Goal: Task Accomplishment & Management: Complete application form

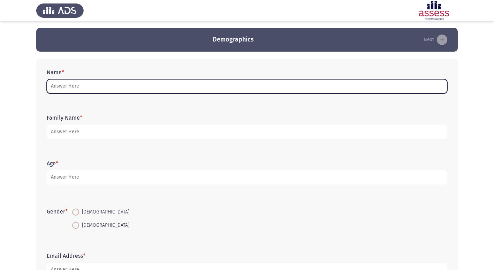
click at [67, 87] on input "Name *" at bounding box center [247, 86] width 400 height 14
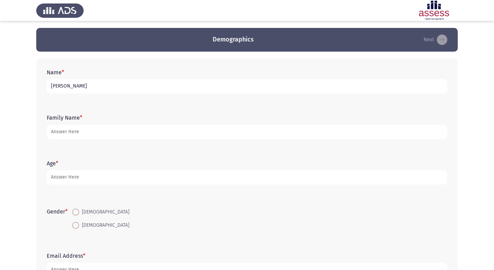
type input "[PERSON_NAME]"
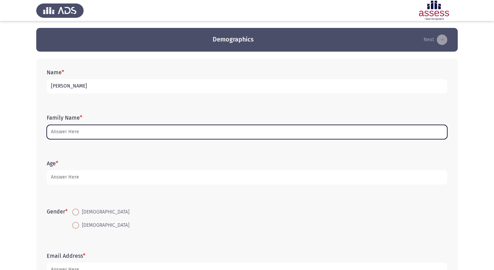
click at [84, 134] on input "Family Name *" at bounding box center [247, 132] width 400 height 14
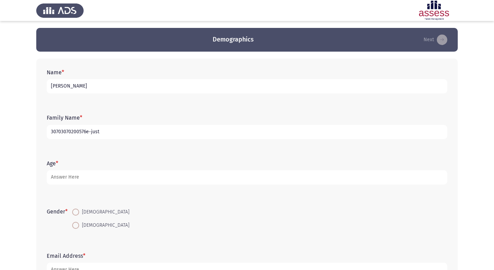
type input "30703070200576e-just"
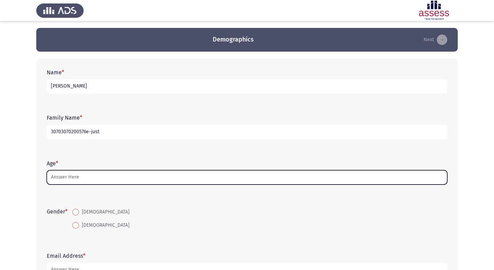
click at [78, 181] on input "Age *" at bounding box center [247, 177] width 400 height 14
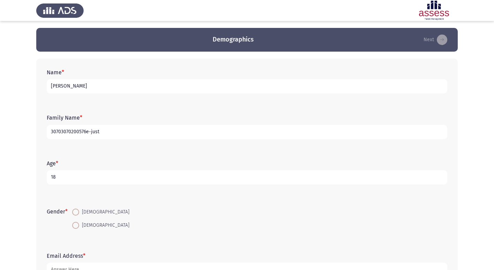
type input "18"
click at [77, 215] on span at bounding box center [75, 211] width 7 height 7
click at [77, 215] on input "[DEMOGRAPHIC_DATA]" at bounding box center [75, 211] width 7 height 7
radio input "true"
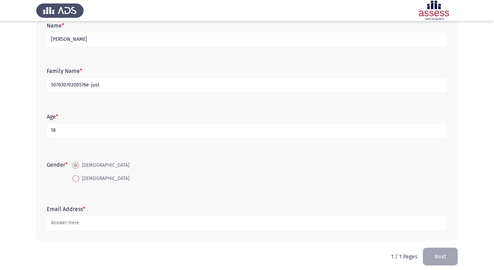
scroll to position [52, 0]
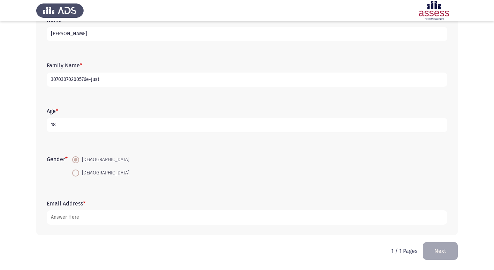
click at [79, 227] on div "Email Address *" at bounding box center [246, 211] width 407 height 31
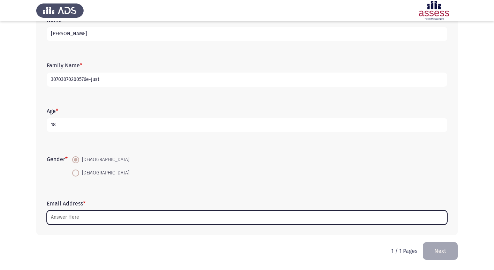
click at [84, 219] on input "Email Address *" at bounding box center [247, 217] width 400 height 14
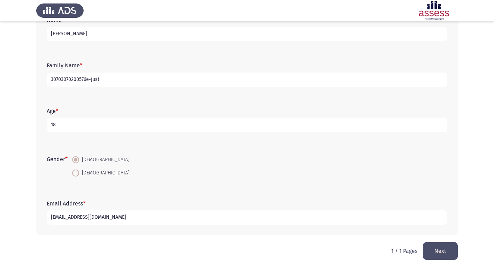
type input "[EMAIL_ADDRESS][DOMAIN_NAME]"
click at [439, 255] on button "Next" at bounding box center [439, 251] width 35 height 18
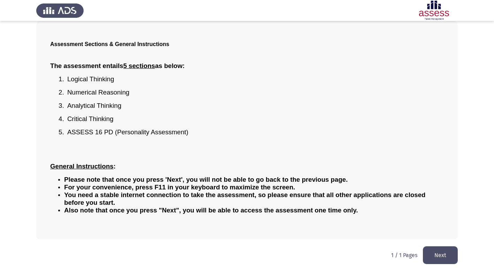
scroll to position [38, 0]
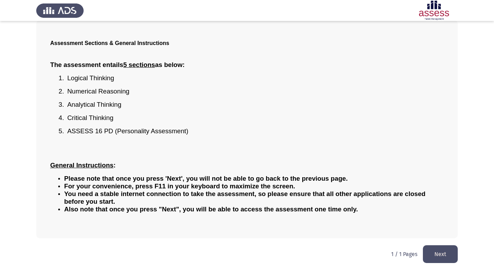
click at [441, 259] on button "Next" at bounding box center [439, 254] width 35 height 18
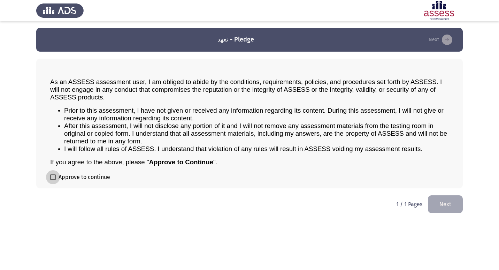
click at [52, 179] on span at bounding box center [53, 177] width 6 height 6
click at [53, 180] on input "Approve to continue" at bounding box center [53, 180] width 0 height 0
checkbox input "true"
click at [434, 203] on button "Next" at bounding box center [445, 204] width 35 height 18
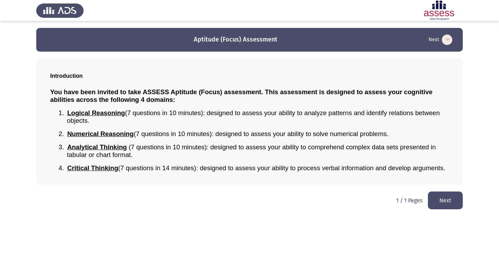
click at [440, 200] on button "Next" at bounding box center [445, 200] width 35 height 18
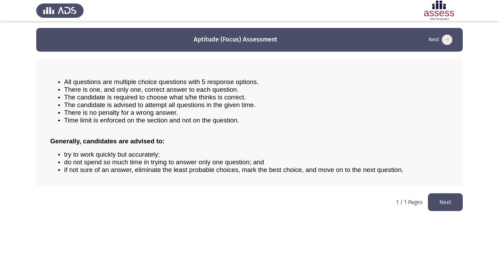
click at [437, 198] on button "Next" at bounding box center [445, 202] width 35 height 18
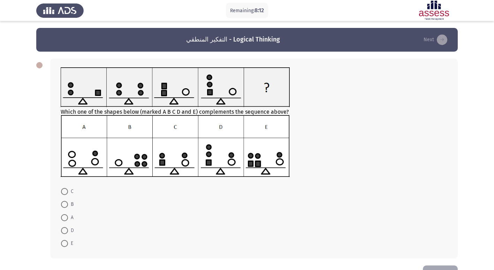
click at [186, 160] on img at bounding box center [175, 146] width 229 height 62
click at [64, 190] on span at bounding box center [64, 191] width 7 height 7
click at [64, 190] on input "C" at bounding box center [64, 191] width 7 height 7
radio input "true"
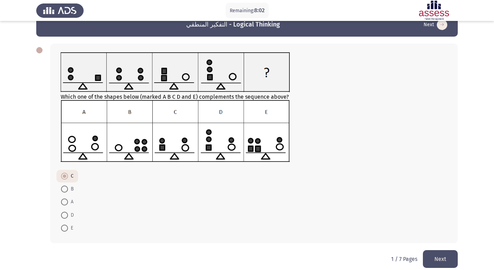
scroll to position [23, 0]
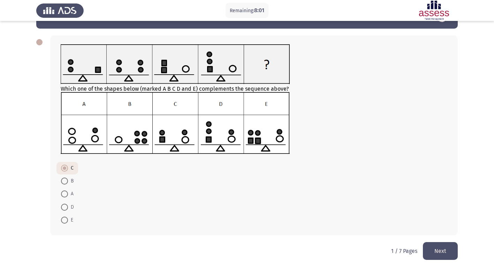
click at [448, 249] on button "Next" at bounding box center [439, 251] width 35 height 18
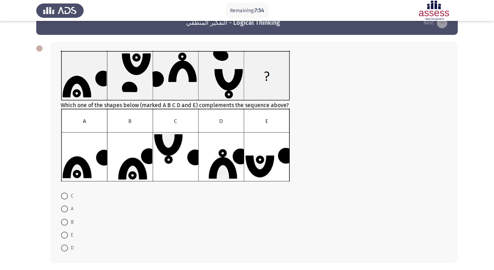
scroll to position [0, 0]
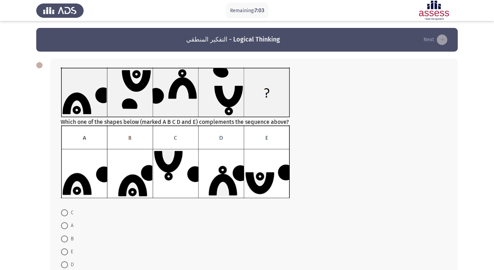
click at [64, 225] on span at bounding box center [64, 225] width 7 height 7
click at [64, 225] on input "A" at bounding box center [64, 225] width 7 height 7
radio input "true"
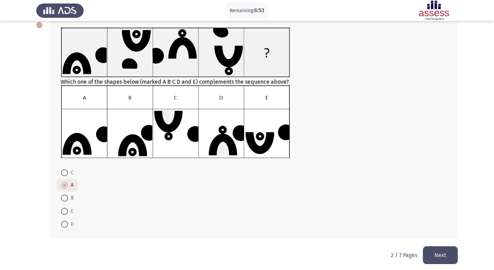
scroll to position [44, 0]
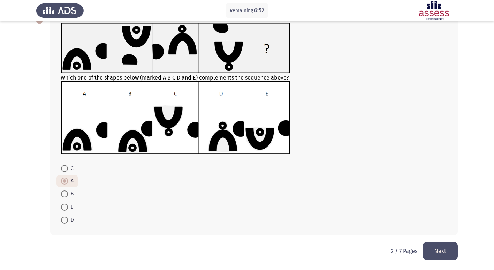
click at [442, 252] on button "Next" at bounding box center [439, 251] width 35 height 18
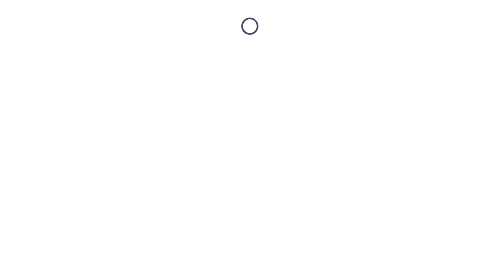
scroll to position [0, 0]
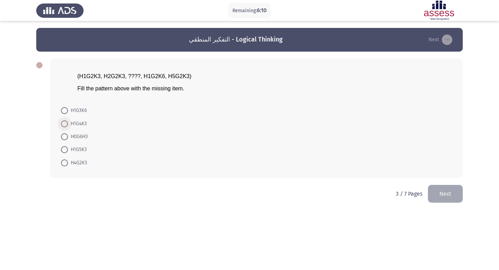
click at [77, 124] on span "H1G4K3" at bounding box center [77, 123] width 19 height 8
click at [68, 124] on input "H1G4K3" at bounding box center [64, 123] width 7 height 7
radio input "true"
click at [437, 199] on button "Next" at bounding box center [445, 193] width 35 height 18
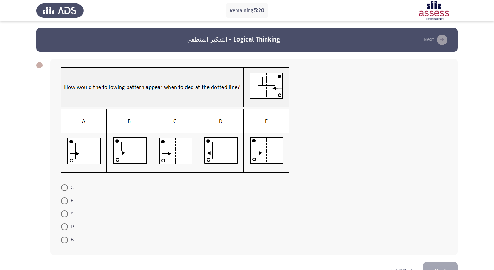
click at [76, 154] on img at bounding box center [175, 141] width 229 height 64
click at [65, 211] on span at bounding box center [64, 213] width 7 height 7
click at [65, 211] on input "A" at bounding box center [64, 213] width 7 height 7
radio input "true"
click at [448, 264] on button "Next" at bounding box center [439, 270] width 35 height 18
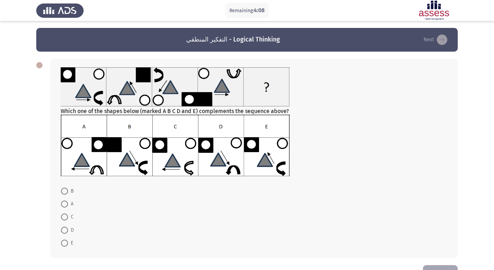
click at [67, 241] on span at bounding box center [64, 242] width 7 height 7
click at [67, 241] on input "E" at bounding box center [64, 242] width 7 height 7
radio input "true"
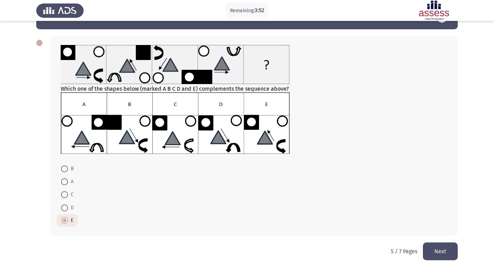
scroll to position [23, 0]
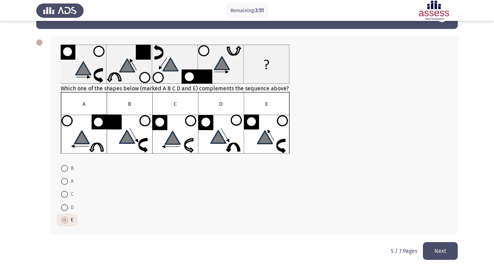
click at [436, 246] on button "Next" at bounding box center [439, 251] width 35 height 18
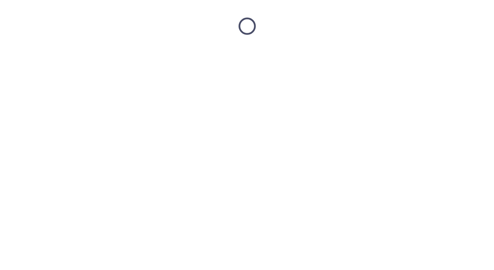
scroll to position [0, 0]
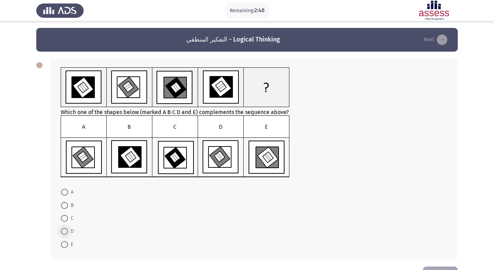
click at [65, 231] on span at bounding box center [64, 230] width 7 height 7
click at [65, 231] on input "D" at bounding box center [64, 230] width 7 height 7
radio input "true"
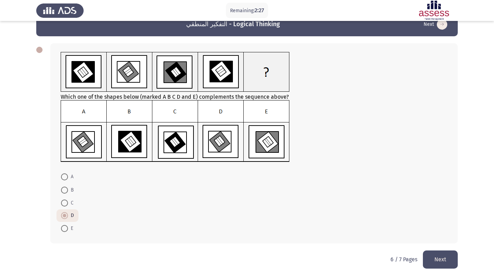
scroll to position [24, 0]
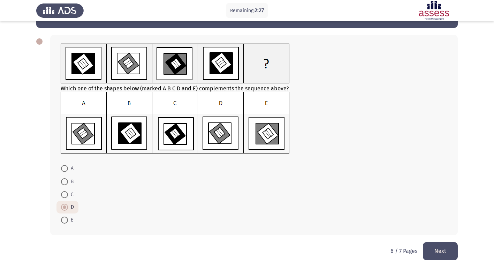
click at [439, 247] on button "Next" at bounding box center [439, 251] width 35 height 18
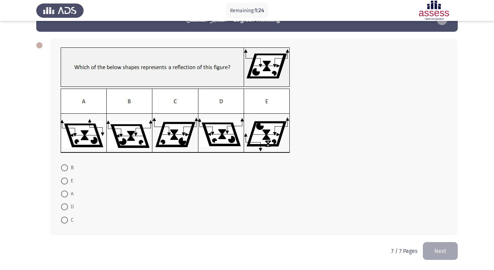
scroll to position [0, 0]
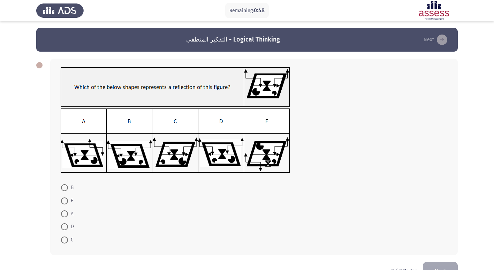
click at [65, 225] on span at bounding box center [64, 226] width 7 height 7
click at [65, 225] on input "D" at bounding box center [64, 226] width 7 height 7
radio input "true"
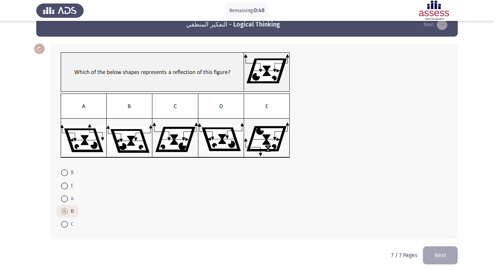
scroll to position [19, 0]
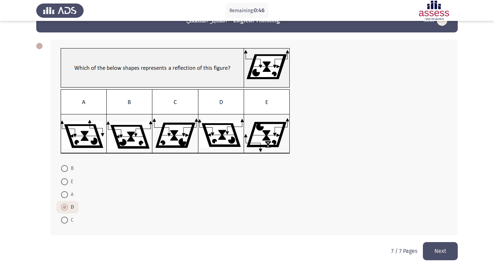
click at [444, 243] on button "Next" at bounding box center [439, 251] width 35 height 18
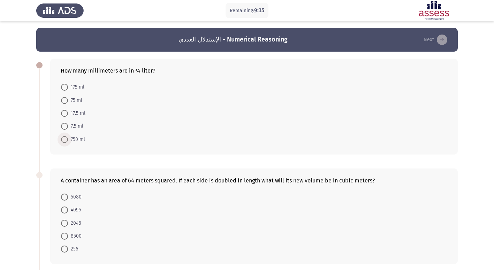
click at [65, 139] on span at bounding box center [64, 139] width 7 height 7
click at [65, 139] on input "750 ml" at bounding box center [64, 139] width 7 height 7
radio input "true"
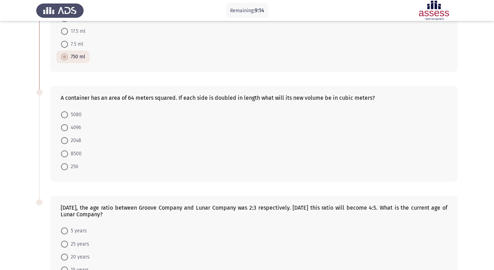
scroll to position [70, 0]
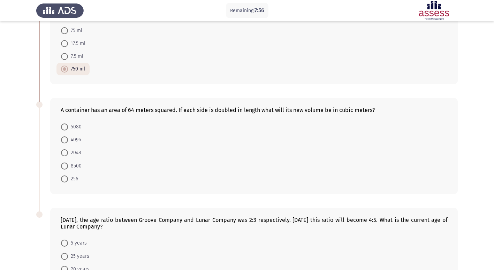
click at [68, 140] on span "4096" at bounding box center [74, 139] width 13 height 8
click at [68, 140] on input "4096" at bounding box center [64, 139] width 7 height 7
radio input "true"
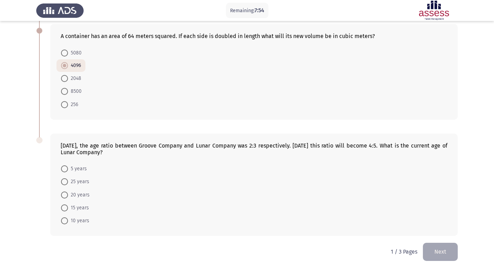
scroll to position [144, 0]
click at [63, 183] on span at bounding box center [64, 180] width 7 height 7
click at [63, 183] on input "25 years" at bounding box center [64, 180] width 7 height 7
radio input "true"
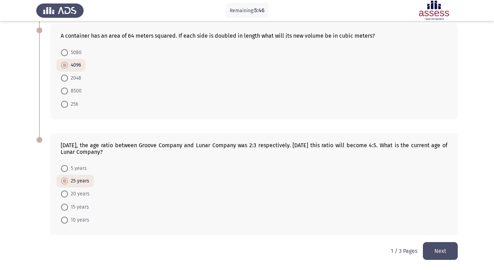
click at [440, 244] on button "Next" at bounding box center [439, 251] width 35 height 18
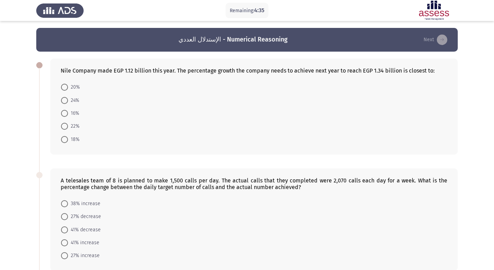
click at [63, 85] on span at bounding box center [64, 87] width 7 height 7
click at [63, 85] on input "20%" at bounding box center [64, 87] width 7 height 7
radio input "true"
click at [63, 115] on span at bounding box center [64, 112] width 7 height 7
click at [63, 115] on input "16%" at bounding box center [64, 112] width 7 height 7
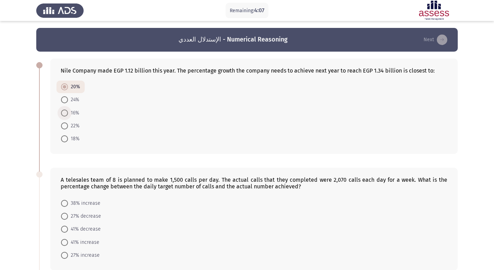
radio input "true"
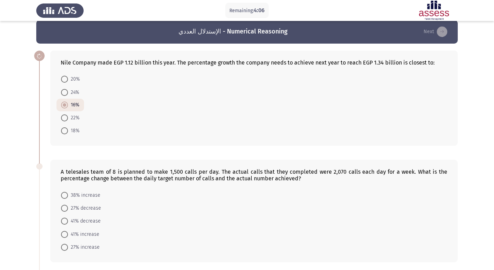
scroll to position [70, 0]
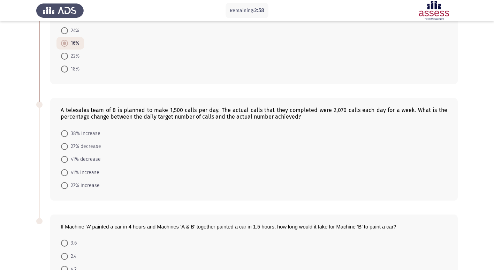
click at [87, 134] on span "38% increase" at bounding box center [84, 133] width 32 height 8
click at [68, 134] on input "38% increase" at bounding box center [64, 133] width 7 height 7
radio input "true"
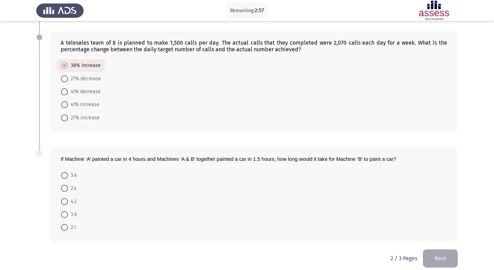
scroll to position [139, 0]
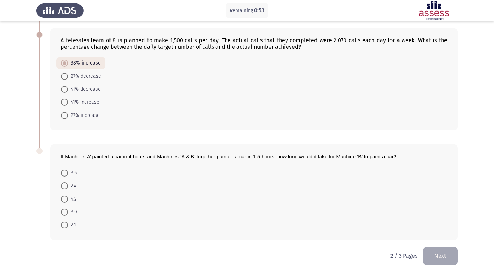
click at [67, 185] on span at bounding box center [64, 185] width 7 height 7
click at [67, 185] on input "2.4" at bounding box center [64, 185] width 7 height 7
radio input "true"
click at [434, 252] on button "Next" at bounding box center [439, 255] width 35 height 18
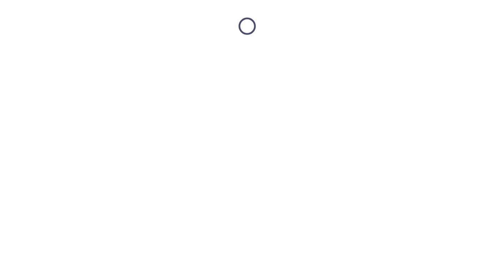
scroll to position [0, 0]
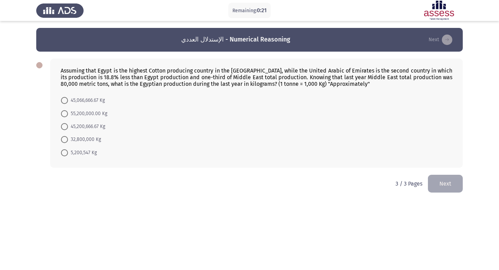
click at [68, 110] on span "55,200,000.00 Kg" at bounding box center [87, 113] width 39 height 8
click at [68, 110] on input "55,200,000.00 Kg" at bounding box center [64, 113] width 7 height 7
radio input "true"
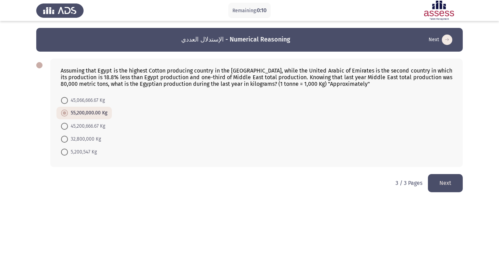
click at [97, 102] on span "45,066,666.67 Kg" at bounding box center [86, 100] width 37 height 8
click at [68, 102] on input "45,066,666.67 Kg" at bounding box center [64, 100] width 7 height 7
radio input "true"
click at [97, 123] on span "45,200,666.67 Kg" at bounding box center [86, 126] width 37 height 8
click at [68, 123] on input "45,200,666.67 Kg" at bounding box center [64, 126] width 7 height 7
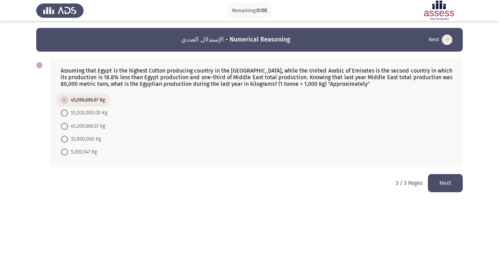
radio input "true"
click at [442, 181] on button "Next" at bounding box center [445, 183] width 35 height 18
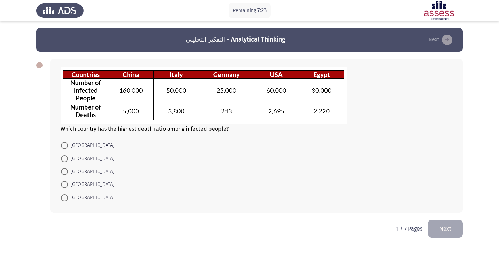
click at [64, 160] on span at bounding box center [64, 158] width 7 height 7
click at [64, 160] on input "[GEOGRAPHIC_DATA]" at bounding box center [64, 158] width 7 height 7
radio input "true"
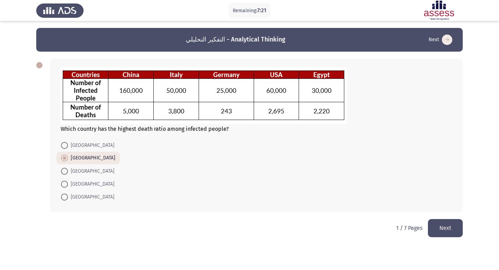
click at [458, 224] on button "Next" at bounding box center [445, 228] width 35 height 18
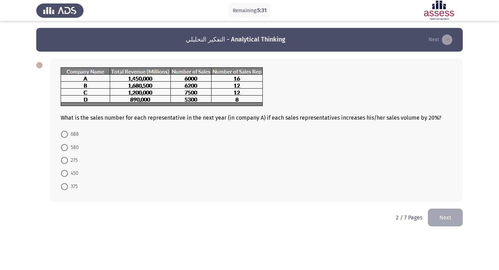
click at [68, 173] on span at bounding box center [64, 173] width 7 height 7
click at [68, 173] on input "450" at bounding box center [64, 173] width 7 height 7
radio input "true"
click at [447, 217] on button "Next" at bounding box center [445, 217] width 35 height 18
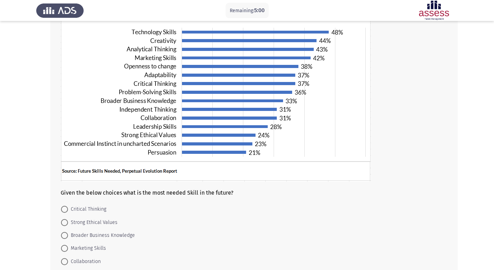
scroll to position [70, 0]
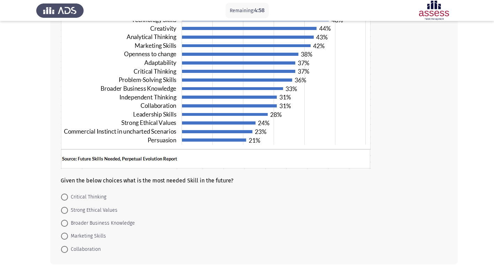
click at [78, 239] on span "Marketing Skills" at bounding box center [87, 236] width 38 height 8
click at [68, 239] on input "Marketing Skills" at bounding box center [64, 235] width 7 height 7
radio input "true"
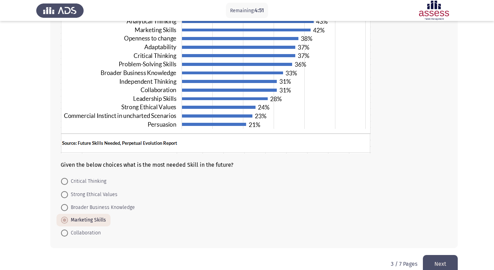
scroll to position [98, 0]
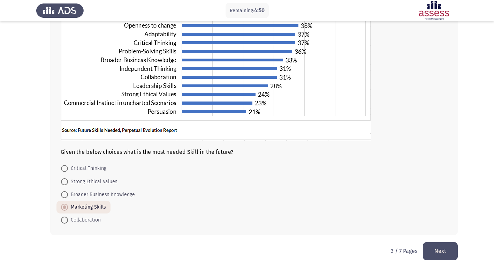
click at [452, 250] on button "Next" at bounding box center [439, 251] width 35 height 18
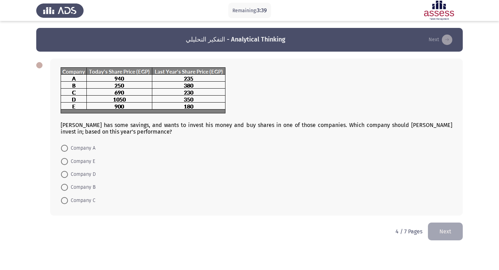
click at [77, 173] on span "Company D" at bounding box center [82, 174] width 28 height 8
click at [68, 173] on input "Company D" at bounding box center [64, 174] width 7 height 7
radio input "true"
click at [441, 226] on button "Next" at bounding box center [445, 231] width 35 height 18
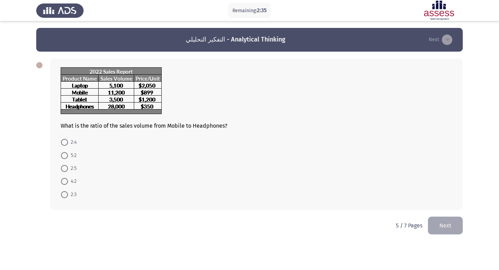
click at [69, 167] on span "2:5" at bounding box center [72, 168] width 9 height 8
click at [68, 167] on input "2:5" at bounding box center [64, 168] width 7 height 7
radio input "true"
click at [286, 192] on form "2:4 5:2 2:5 4:2 2:3" at bounding box center [256, 167] width 391 height 64
click at [447, 227] on button "Next" at bounding box center [445, 225] width 35 height 18
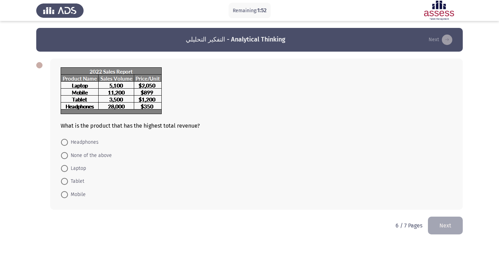
click at [498, 199] on html "Remaining: 1:52 [DEMOGRAPHIC_DATA] - Analytical Thinking Next What is the produ…" at bounding box center [249, 122] width 499 height 244
click at [68, 168] on span "Laptop" at bounding box center [77, 168] width 18 height 8
click at [68, 168] on input "Laptop" at bounding box center [64, 168] width 7 height 7
radio input "true"
click at [444, 229] on button "Next" at bounding box center [445, 225] width 35 height 18
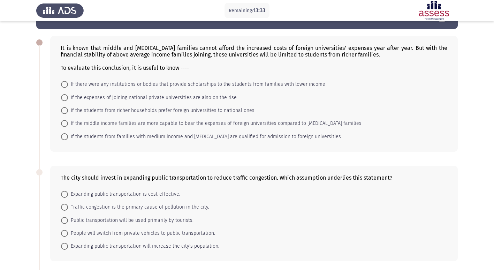
scroll to position [35, 0]
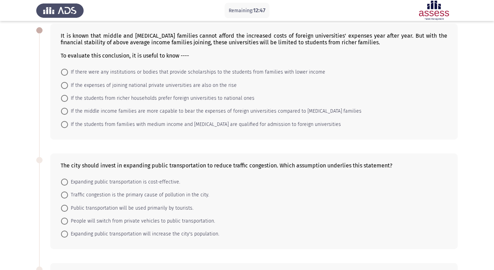
click at [231, 73] on span "If there were any institutions or bodies that provide scholarships to the stude…" at bounding box center [196, 72] width 257 height 8
click at [68, 73] on input "If there were any institutions or bodies that provide scholarships to the stude…" at bounding box center [64, 72] width 7 height 7
radio input "true"
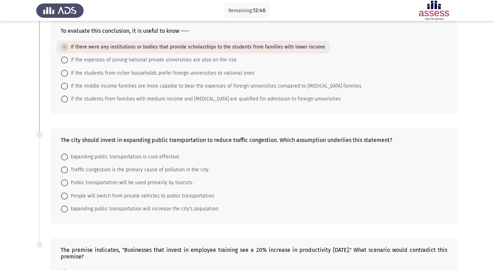
scroll to position [104, 0]
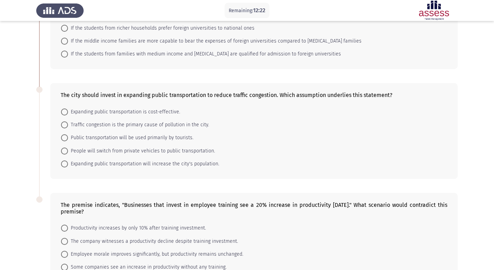
click at [141, 113] on span "Expanding public transportation is cost-effective." at bounding box center [124, 112] width 112 height 8
click at [68, 113] on input "Expanding public transportation is cost-effective." at bounding box center [64, 111] width 7 height 7
radio input "true"
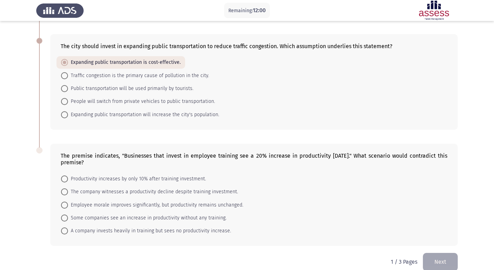
scroll to position [164, 0]
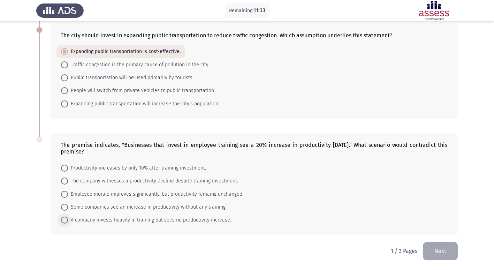
click at [221, 221] on span "A company invests heavily in training but sees no productivity increase." at bounding box center [149, 220] width 163 height 8
click at [68, 221] on input "A company invests heavily in training but sees no productivity increase." at bounding box center [64, 219] width 7 height 7
radio input "true"
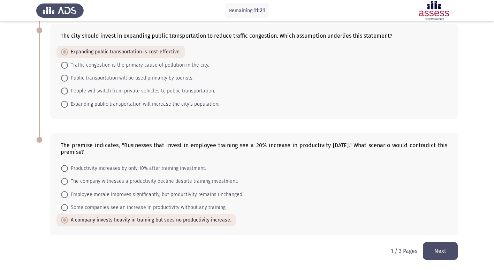
click at [433, 245] on button "Next" at bounding box center [439, 251] width 35 height 18
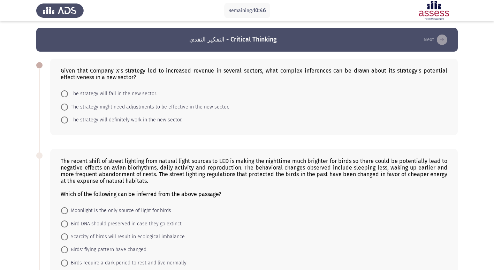
click at [182, 108] on span "The strategy might need adjustments to be effective in the new sector." at bounding box center [148, 107] width 161 height 8
click at [68, 108] on input "The strategy might need adjustments to be effective in the new sector." at bounding box center [64, 106] width 7 height 7
radio input "true"
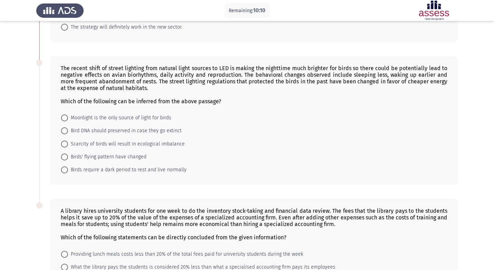
scroll to position [104, 0]
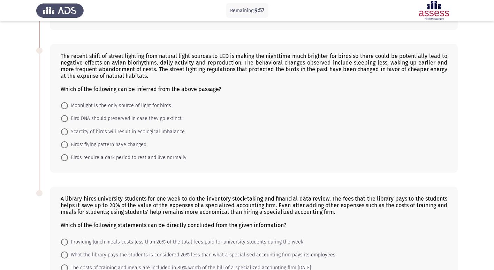
click at [167, 131] on span "Scarcity of birds will result in ecological imbalance" at bounding box center [126, 131] width 117 height 8
click at [68, 131] on input "Scarcity of birds will result in ecological imbalance" at bounding box center [64, 131] width 7 height 7
radio input "true"
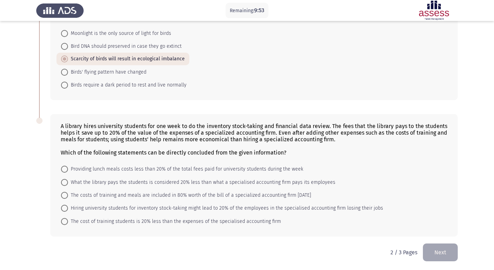
scroll to position [178, 0]
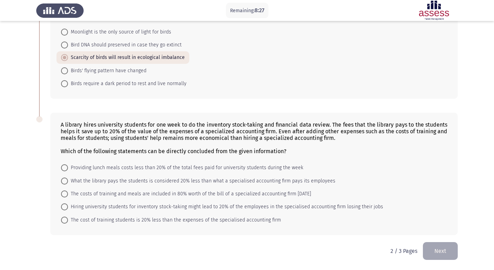
click at [311, 192] on span "The costs of training and meals are included in 80% worth of the bill of a spec…" at bounding box center [189, 193] width 243 height 8
click at [68, 192] on input "The costs of training and meals are included in 80% worth of the bill of a spec…" at bounding box center [64, 193] width 7 height 7
radio input "true"
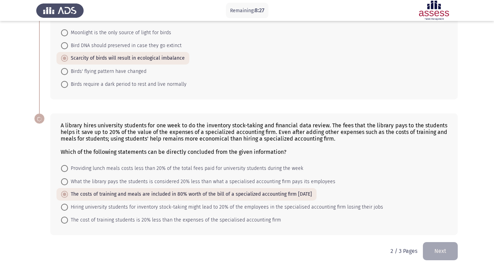
scroll to position [177, 0]
click at [427, 247] on button "Next" at bounding box center [439, 251] width 35 height 18
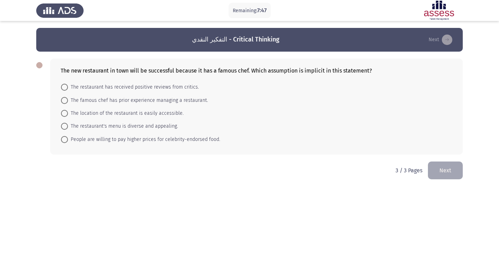
click at [163, 99] on span "The famous chef has prior experience managing a restaurant." at bounding box center [138, 100] width 140 height 8
click at [68, 99] on input "The famous chef has prior experience managing a restaurant." at bounding box center [64, 100] width 7 height 7
radio input "true"
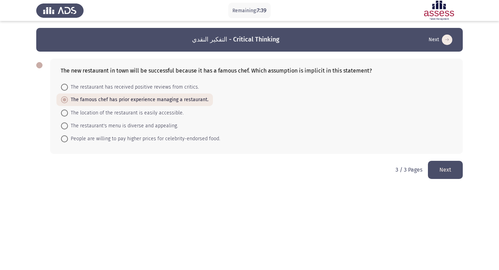
click at [443, 163] on button "Next" at bounding box center [445, 170] width 35 height 18
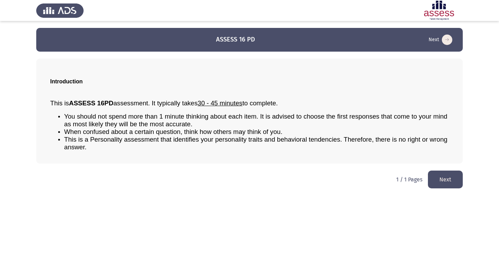
click at [445, 183] on button "Next" at bounding box center [445, 179] width 35 height 18
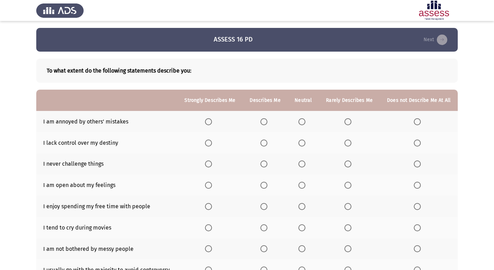
click at [347, 121] on span "Select an option" at bounding box center [347, 121] width 7 height 7
click at [347, 121] on input "Select an option" at bounding box center [347, 121] width 7 height 7
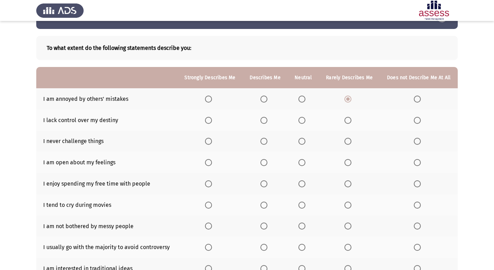
scroll to position [35, 0]
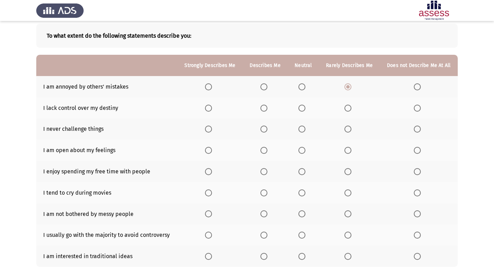
click at [417, 108] on span "Select an option" at bounding box center [417, 108] width 0 height 0
click at [417, 108] on input "Select an option" at bounding box center [416, 107] width 7 height 7
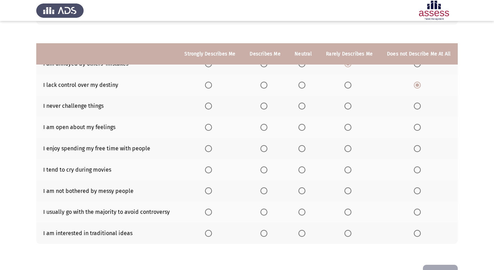
scroll to position [46, 0]
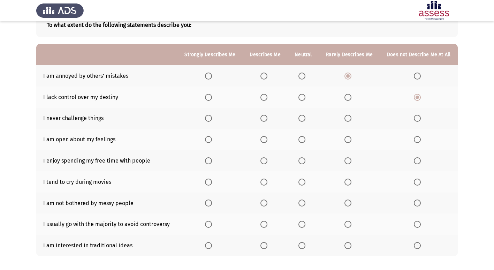
click at [346, 138] on span "Select an option" at bounding box center [347, 139] width 7 height 7
click at [346, 138] on input "Select an option" at bounding box center [347, 139] width 7 height 7
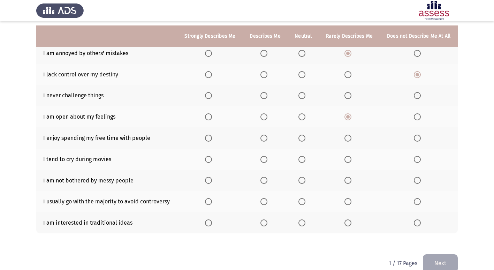
scroll to position [80, 0]
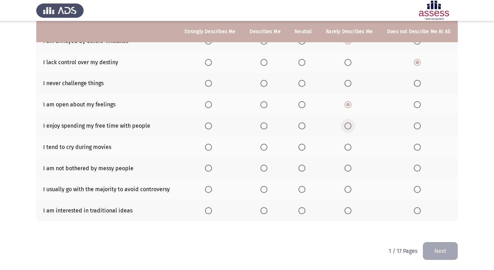
click at [350, 122] on span "Select an option" at bounding box center [347, 125] width 7 height 7
click at [350, 122] on input "Select an option" at bounding box center [347, 125] width 7 height 7
click at [416, 144] on span "Select an option" at bounding box center [416, 147] width 7 height 7
click at [416, 144] on input "Select an option" at bounding box center [416, 147] width 7 height 7
click at [261, 165] on span "Select an option" at bounding box center [263, 167] width 7 height 7
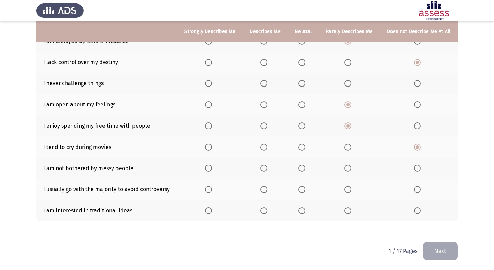
click at [261, 165] on input "Select an option" at bounding box center [263, 167] width 7 height 7
click at [346, 188] on span "Select an option" at bounding box center [347, 189] width 7 height 7
click at [346, 188] on input "Select an option" at bounding box center [347, 189] width 7 height 7
click at [343, 215] on th at bounding box center [349, 210] width 61 height 21
click at [346, 212] on span "Select an option" at bounding box center [347, 210] width 7 height 7
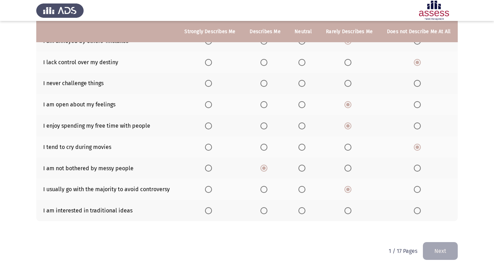
click at [346, 212] on input "Select an option" at bounding box center [347, 210] width 7 height 7
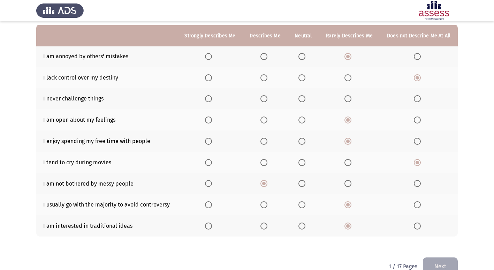
scroll to position [0, 0]
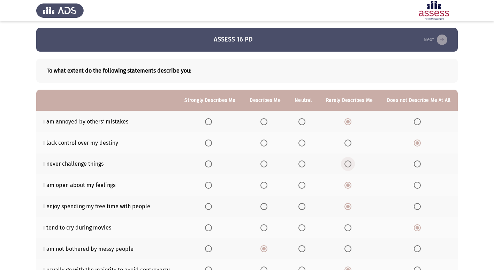
click at [346, 166] on span "Select an option" at bounding box center [347, 163] width 7 height 7
click at [346, 166] on input "Select an option" at bounding box center [347, 163] width 7 height 7
click at [302, 182] on span "Select an option" at bounding box center [301, 184] width 7 height 7
click at [302, 182] on input "Select an option" at bounding box center [301, 184] width 7 height 7
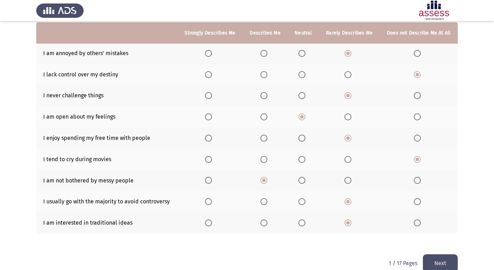
scroll to position [70, 0]
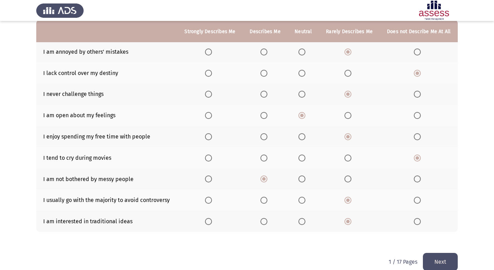
click at [436, 261] on button "Next" at bounding box center [439, 262] width 35 height 18
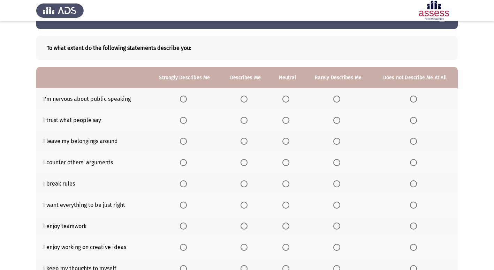
scroll to position [35, 0]
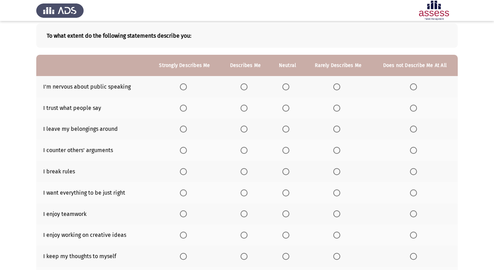
click at [340, 91] on th at bounding box center [337, 86] width 67 height 21
click at [339, 86] on span "Select an option" at bounding box center [336, 86] width 7 height 7
click at [339, 86] on input "Select an option" at bounding box center [336, 86] width 7 height 7
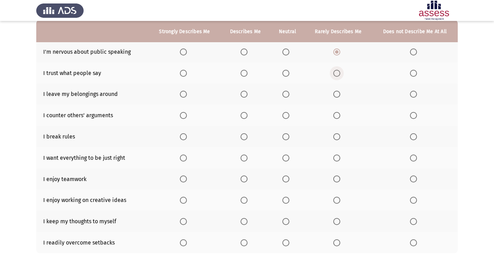
click at [336, 75] on span "Select an option" at bounding box center [336, 73] width 7 height 7
click at [336, 75] on input "Select an option" at bounding box center [336, 73] width 7 height 7
click at [418, 97] on label "Select an option" at bounding box center [415, 94] width 10 height 7
click at [417, 97] on input "Select an option" at bounding box center [413, 94] width 7 height 7
click at [284, 116] on span "Select an option" at bounding box center [285, 115] width 7 height 7
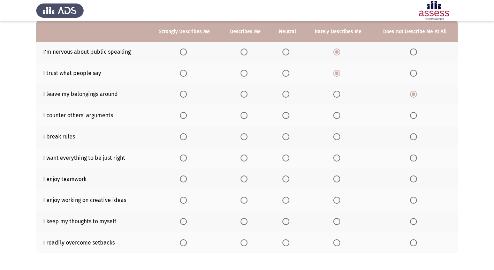
click at [284, 116] on input "Select an option" at bounding box center [285, 115] width 7 height 7
click at [410, 137] on span "Select an option" at bounding box center [413, 136] width 7 height 7
click at [410, 137] on input "Select an option" at bounding box center [413, 136] width 7 height 7
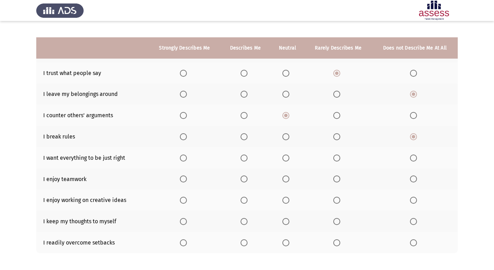
scroll to position [102, 0]
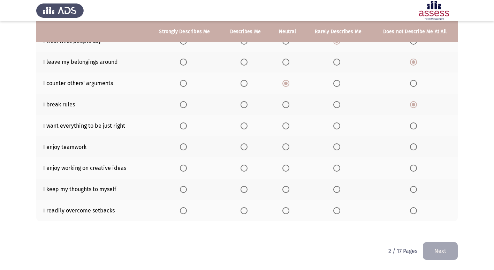
click at [249, 122] on label "Select an option" at bounding box center [245, 125] width 10 height 7
click at [247, 122] on input "Select an option" at bounding box center [243, 125] width 7 height 7
click at [189, 146] on label "Select an option" at bounding box center [185, 146] width 10 height 7
click at [187, 146] on input "Select an option" at bounding box center [183, 146] width 7 height 7
click at [184, 170] on span "Select an option" at bounding box center [183, 167] width 7 height 7
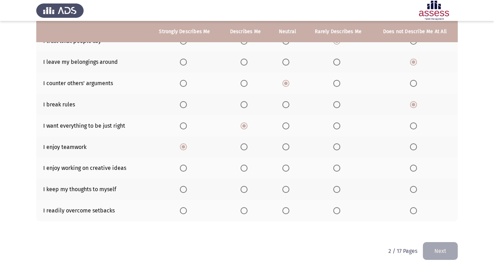
click at [184, 170] on input "Select an option" at bounding box center [183, 167] width 7 height 7
click at [247, 189] on span "Select an option" at bounding box center [243, 189] width 7 height 7
click at [247, 189] on input "Select an option" at bounding box center [243, 189] width 7 height 7
click at [241, 213] on span "Select an option" at bounding box center [243, 210] width 7 height 7
click at [241, 213] on input "Select an option" at bounding box center [243, 210] width 7 height 7
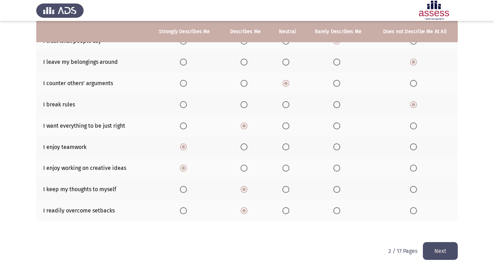
click at [453, 246] on button "Next" at bounding box center [439, 251] width 35 height 18
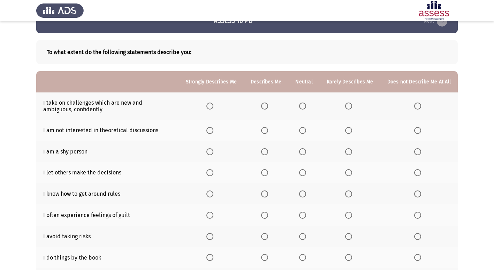
scroll to position [35, 0]
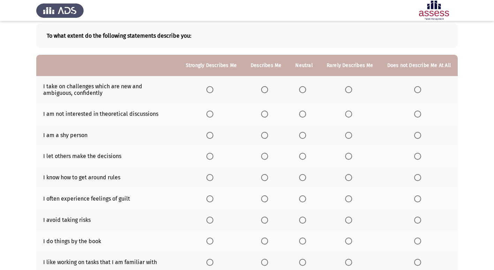
click at [263, 90] on span "Select an option" at bounding box center [264, 89] width 7 height 7
click at [263, 90] on input "Select an option" at bounding box center [264, 89] width 7 height 7
click at [348, 113] on span "Select an option" at bounding box center [348, 113] width 7 height 7
click at [348, 113] on input "Select an option" at bounding box center [348, 113] width 7 height 7
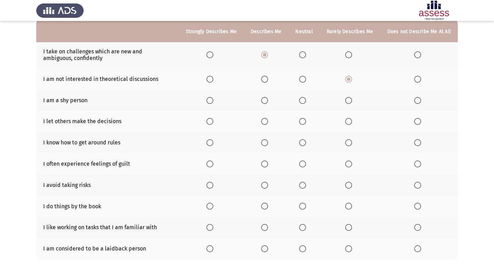
click at [349, 100] on span "Select an option" at bounding box center [348, 100] width 7 height 7
click at [349, 100] on input "Select an option" at bounding box center [348, 100] width 7 height 7
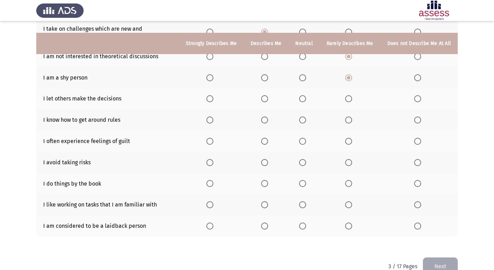
scroll to position [104, 0]
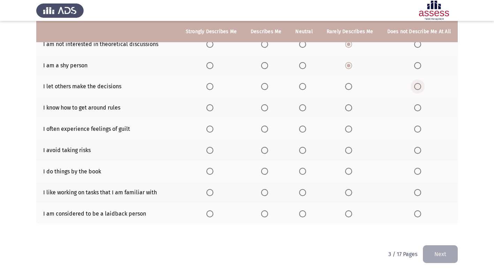
click at [415, 86] on span "Select an option" at bounding box center [417, 86] width 7 height 7
click at [415, 86] on input "Select an option" at bounding box center [417, 86] width 7 height 7
click at [350, 108] on span "Select an option" at bounding box center [348, 107] width 7 height 7
click at [350, 108] on input "Select an option" at bounding box center [348, 107] width 7 height 7
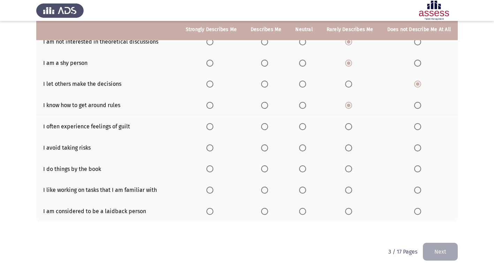
scroll to position [108, 0]
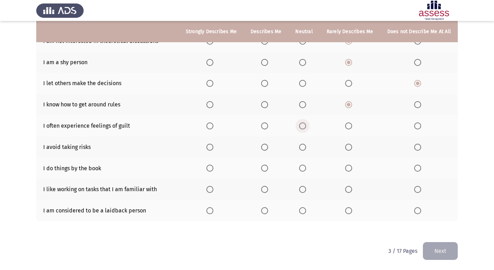
click at [305, 124] on span "Select an option" at bounding box center [302, 125] width 7 height 7
click at [305, 124] on input "Select an option" at bounding box center [302, 125] width 7 height 7
click at [348, 149] on span "Select an option" at bounding box center [348, 147] width 7 height 7
click at [348, 149] on input "Select an option" at bounding box center [348, 147] width 7 height 7
click at [304, 166] on span "Select an option" at bounding box center [302, 167] width 7 height 7
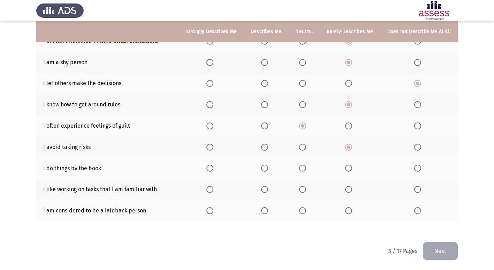
click at [304, 166] on input "Select an option" at bounding box center [302, 167] width 7 height 7
click at [268, 187] on span "Select an option" at bounding box center [264, 189] width 7 height 7
click at [268, 187] on input "Select an option" at bounding box center [264, 189] width 7 height 7
click at [420, 211] on span "Select an option" at bounding box center [417, 210] width 7 height 7
click at [420, 211] on input "Select an option" at bounding box center [417, 210] width 7 height 7
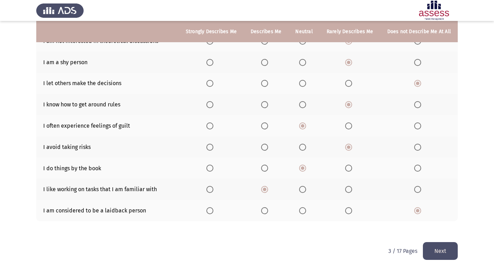
click at [438, 246] on button "Next" at bounding box center [439, 251] width 35 height 18
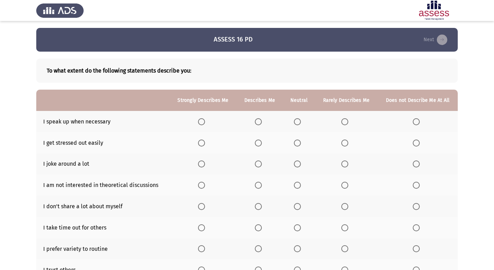
scroll to position [35, 0]
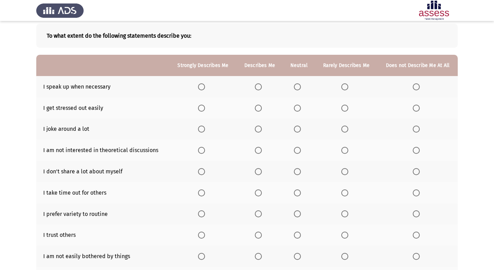
click at [297, 83] on span "Select an option" at bounding box center [297, 86] width 7 height 7
click at [297, 83] on input "Select an option" at bounding box center [297, 86] width 7 height 7
click at [261, 107] on span "Select an option" at bounding box center [258, 107] width 7 height 7
click at [261, 107] on input "Select an option" at bounding box center [258, 107] width 7 height 7
click at [346, 110] on span "Select an option" at bounding box center [344, 107] width 7 height 7
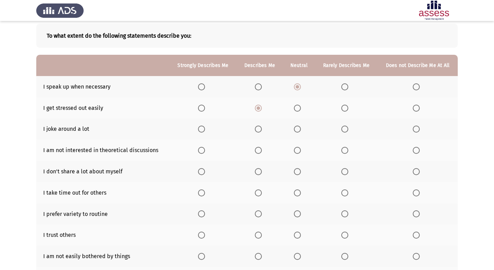
click at [346, 110] on input "Select an option" at bounding box center [344, 107] width 7 height 7
click at [412, 127] on span "Select an option" at bounding box center [415, 128] width 7 height 7
click at [412, 127] on input "Select an option" at bounding box center [415, 128] width 7 height 7
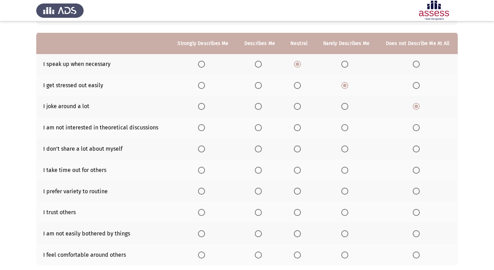
scroll to position [70, 0]
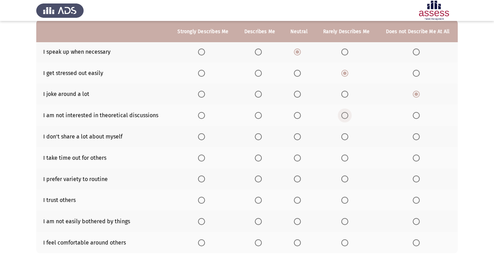
click at [346, 114] on span "Select an option" at bounding box center [344, 115] width 7 height 7
click at [346, 114] on input "Select an option" at bounding box center [344, 115] width 7 height 7
click at [255, 134] on th at bounding box center [259, 136] width 46 height 21
click at [262, 137] on span "Select an option" at bounding box center [258, 136] width 7 height 7
click at [262, 137] on input "Select an option" at bounding box center [258, 136] width 7 height 7
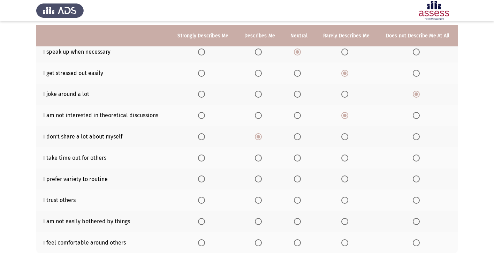
scroll to position [102, 0]
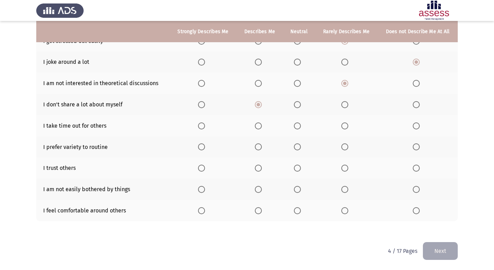
click at [295, 126] on span "Select an option" at bounding box center [297, 125] width 7 height 7
click at [295, 126] on input "Select an option" at bounding box center [297, 125] width 7 height 7
click at [342, 145] on span "Select an option" at bounding box center [344, 146] width 7 height 7
click at [342, 145] on input "Select an option" at bounding box center [344, 146] width 7 height 7
click at [299, 167] on span "Select an option" at bounding box center [297, 167] width 7 height 7
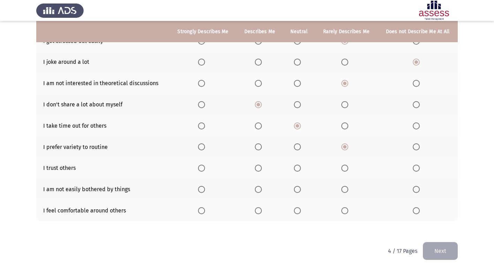
click at [299, 167] on input "Select an option" at bounding box center [297, 167] width 7 height 7
click at [257, 187] on span "Select an option" at bounding box center [258, 189] width 7 height 7
click at [257, 187] on input "Select an option" at bounding box center [258, 189] width 7 height 7
click at [258, 211] on span "Select an option" at bounding box center [258, 210] width 7 height 7
click at [258, 211] on input "Select an option" at bounding box center [258, 210] width 7 height 7
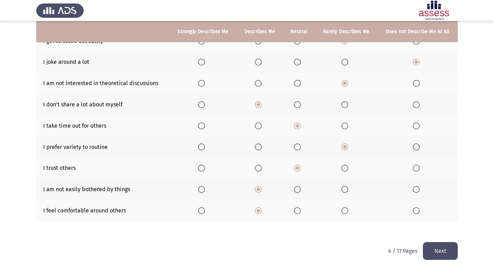
click at [447, 247] on button "Next" at bounding box center [439, 251] width 35 height 18
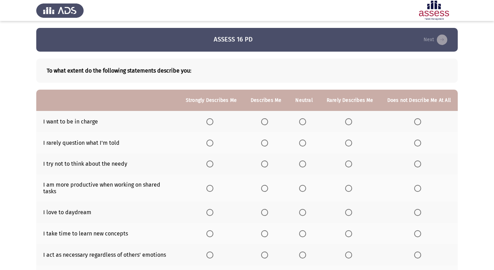
scroll to position [35, 0]
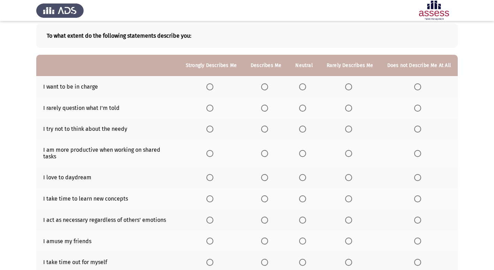
click at [264, 88] on span "Select an option" at bounding box center [264, 86] width 7 height 7
click at [264, 88] on input "Select an option" at bounding box center [264, 86] width 7 height 7
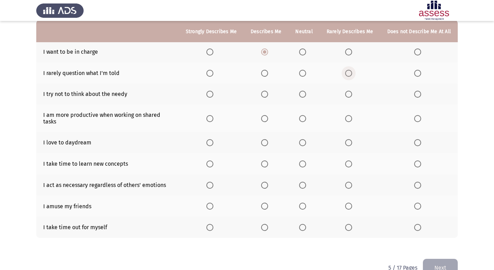
click at [351, 71] on span "Select an option" at bounding box center [348, 73] width 7 height 7
click at [351, 71] on input "Select an option" at bounding box center [348, 73] width 7 height 7
click at [416, 93] on span "Select an option" at bounding box center [417, 94] width 7 height 7
click at [416, 93] on input "Select an option" at bounding box center [417, 94] width 7 height 7
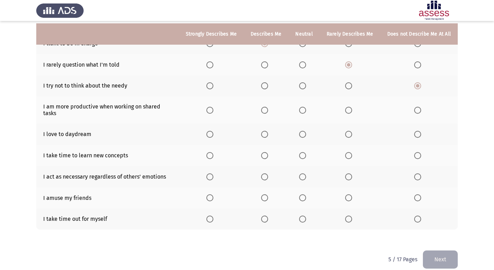
scroll to position [80, 0]
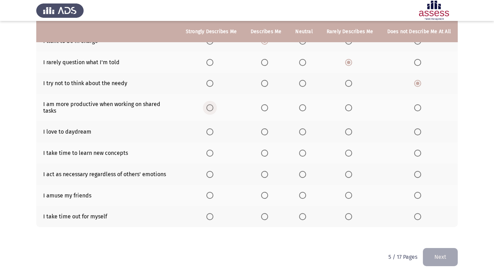
click at [213, 105] on span "Select an option" at bounding box center [209, 107] width 7 height 7
click at [213, 105] on input "Select an option" at bounding box center [209, 107] width 7 height 7
click at [302, 128] on span "Select an option" at bounding box center [302, 131] width 7 height 7
click at [302, 128] on input "Select an option" at bounding box center [302, 131] width 7 height 7
click at [265, 128] on span "Select an option" at bounding box center [264, 131] width 7 height 7
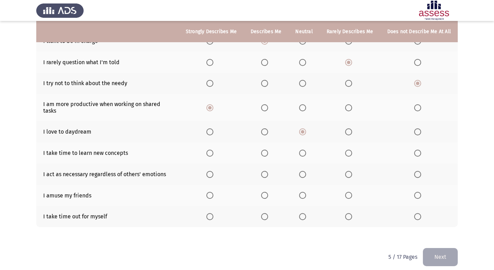
click at [265, 128] on input "Select an option" at bounding box center [264, 131] width 7 height 7
click at [268, 149] on span "Select an option" at bounding box center [264, 152] width 7 height 7
click at [268, 149] on input "Select an option" at bounding box center [264, 152] width 7 height 7
click at [213, 171] on span "Select an option" at bounding box center [209, 174] width 7 height 7
click at [213, 171] on input "Select an option" at bounding box center [209, 174] width 7 height 7
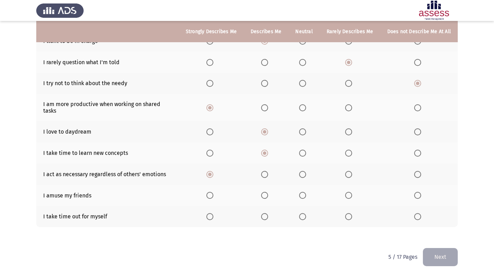
click at [351, 192] on span "Select an option" at bounding box center [348, 195] width 7 height 7
click at [351, 192] on input "Select an option" at bounding box center [348, 195] width 7 height 7
click at [268, 213] on span "Select an option" at bounding box center [264, 216] width 7 height 7
click at [268, 213] on input "Select an option" at bounding box center [264, 216] width 7 height 7
click at [437, 249] on button "Next" at bounding box center [439, 257] width 35 height 18
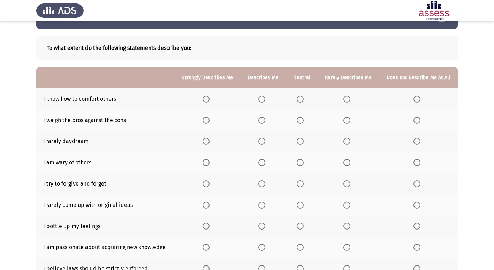
scroll to position [35, 0]
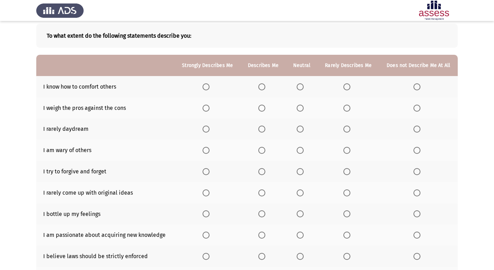
click at [259, 84] on span "Select an option" at bounding box center [261, 86] width 7 height 7
click at [259, 84] on input "Select an option" at bounding box center [261, 86] width 7 height 7
click at [303, 108] on span "Select an option" at bounding box center [299, 107] width 7 height 7
click at [303, 108] on input "Select an option" at bounding box center [299, 107] width 7 height 7
click at [303, 131] on span "Select an option" at bounding box center [299, 128] width 7 height 7
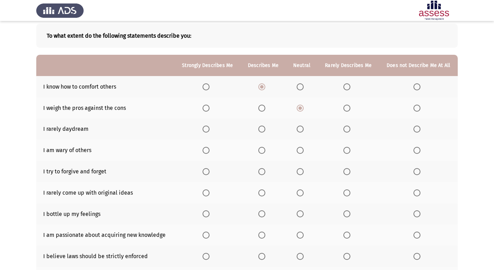
click at [303, 131] on input "Select an option" at bounding box center [299, 128] width 7 height 7
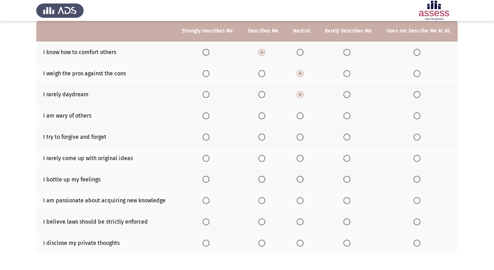
scroll to position [70, 0]
click at [349, 115] on span "Select an option" at bounding box center [346, 115] width 7 height 7
click at [349, 115] on input "Select an option" at bounding box center [346, 115] width 7 height 7
click at [211, 136] on label "Select an option" at bounding box center [207, 136] width 10 height 7
click at [209, 136] on input "Select an option" at bounding box center [205, 136] width 7 height 7
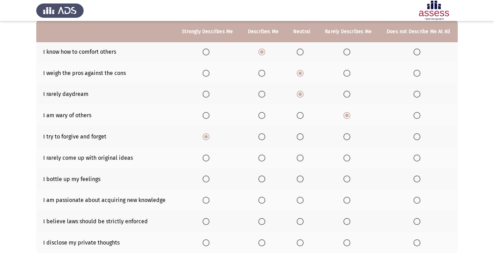
scroll to position [102, 0]
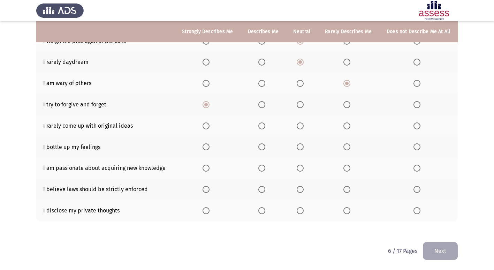
click at [348, 126] on span "Select an option" at bounding box center [346, 125] width 7 height 7
click at [348, 126] on input "Select an option" at bounding box center [346, 125] width 7 height 7
click at [261, 147] on span "Select an option" at bounding box center [261, 146] width 7 height 7
click at [261, 147] on input "Select an option" at bounding box center [261, 146] width 7 height 7
click at [265, 170] on span "Select an option" at bounding box center [261, 167] width 7 height 7
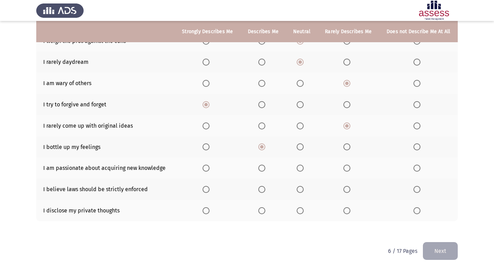
click at [265, 170] on input "Select an option" at bounding box center [261, 167] width 7 height 7
click at [346, 189] on span "Select an option" at bounding box center [346, 189] width 7 height 7
click at [346, 189] on input "Select an option" at bounding box center [346, 189] width 7 height 7
click at [300, 212] on span "Select an option" at bounding box center [299, 210] width 7 height 7
click at [300, 212] on input "Select an option" at bounding box center [299, 210] width 7 height 7
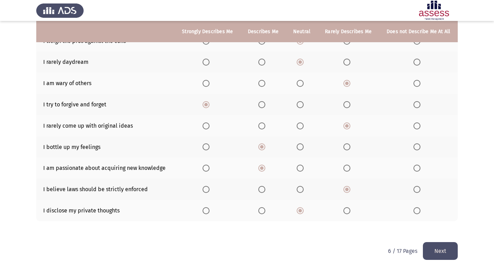
click at [448, 250] on button "Next" at bounding box center [439, 251] width 35 height 18
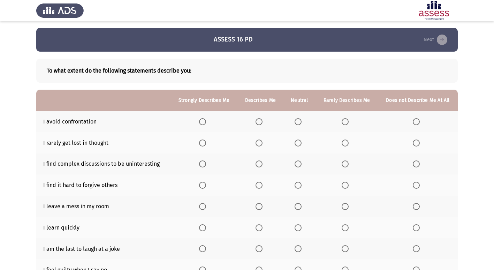
click at [344, 119] on span "Select an option" at bounding box center [344, 121] width 7 height 7
click at [344, 119] on input "Select an option" at bounding box center [344, 121] width 7 height 7
click at [261, 141] on span "Select an option" at bounding box center [258, 142] width 7 height 7
click at [261, 141] on input "Select an option" at bounding box center [258, 142] width 7 height 7
click at [420, 164] on label "Select an option" at bounding box center [417, 163] width 10 height 7
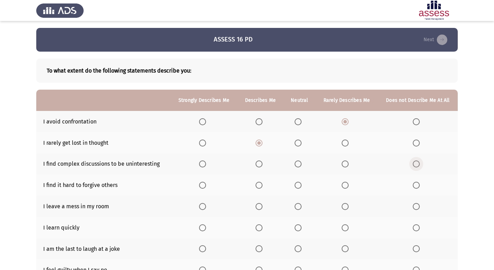
click at [419, 164] on input "Select an option" at bounding box center [415, 163] width 7 height 7
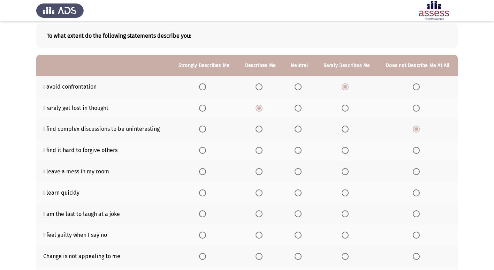
click at [414, 149] on span "Select an option" at bounding box center [415, 150] width 7 height 7
click at [414, 149] on input "Select an option" at bounding box center [415, 150] width 7 height 7
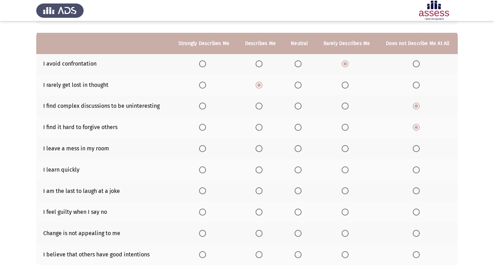
scroll to position [70, 0]
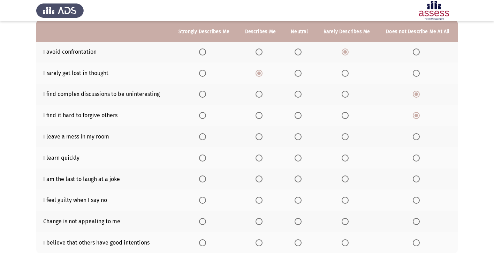
click at [343, 137] on span "Select an option" at bounding box center [344, 136] width 7 height 7
click at [343, 137] on input "Select an option" at bounding box center [344, 136] width 7 height 7
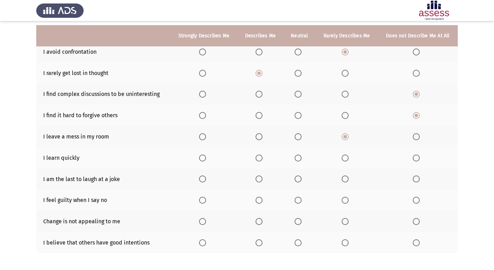
scroll to position [102, 0]
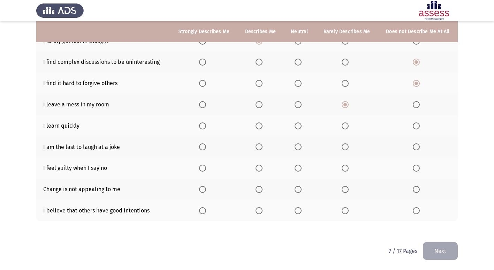
click at [205, 126] on span "Select an option" at bounding box center [202, 125] width 7 height 7
click at [205, 126] on input "Select an option" at bounding box center [202, 125] width 7 height 7
click at [413, 148] on span "Select an option" at bounding box center [415, 146] width 7 height 7
click at [413, 148] on input "Select an option" at bounding box center [415, 146] width 7 height 7
click at [342, 169] on span "Select an option" at bounding box center [344, 167] width 7 height 7
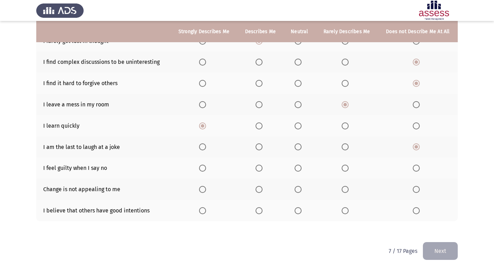
click at [342, 169] on input "Select an option" at bounding box center [344, 167] width 7 height 7
click at [415, 187] on span "Select an option" at bounding box center [415, 189] width 7 height 7
click at [415, 187] on input "Select an option" at bounding box center [415, 189] width 7 height 7
click at [259, 208] on span "Select an option" at bounding box center [258, 210] width 7 height 7
click at [259, 208] on input "Select an option" at bounding box center [258, 210] width 7 height 7
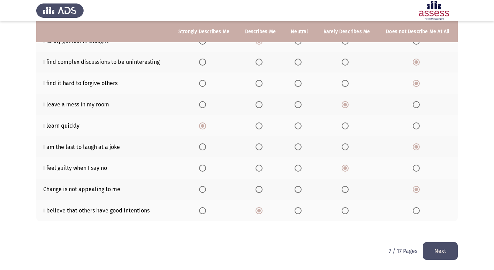
click at [439, 247] on button "Next" at bounding box center [439, 251] width 35 height 18
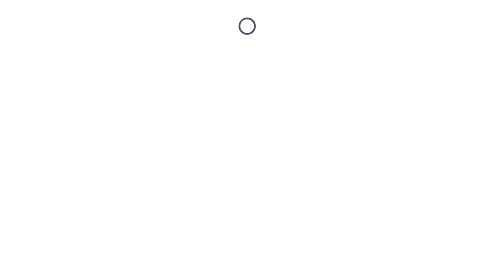
scroll to position [0, 0]
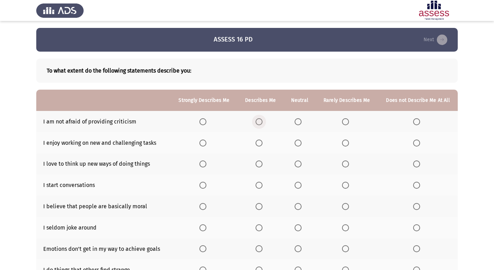
click at [261, 121] on span "Select an option" at bounding box center [258, 121] width 7 height 7
click at [261, 121] on input "Select an option" at bounding box center [258, 121] width 7 height 7
click at [205, 144] on span "Select an option" at bounding box center [202, 142] width 7 height 7
click at [205, 144] on input "Select an option" at bounding box center [202, 142] width 7 height 7
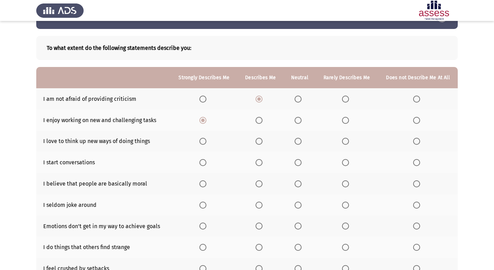
scroll to position [35, 0]
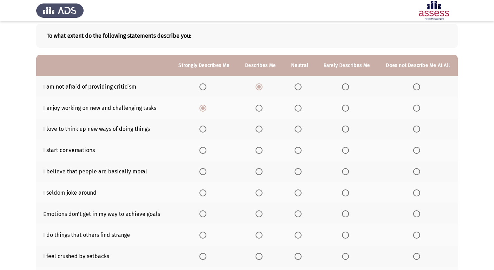
click at [202, 131] on span "Select an option" at bounding box center [202, 128] width 7 height 7
click at [202, 131] on input "Select an option" at bounding box center [202, 128] width 7 height 7
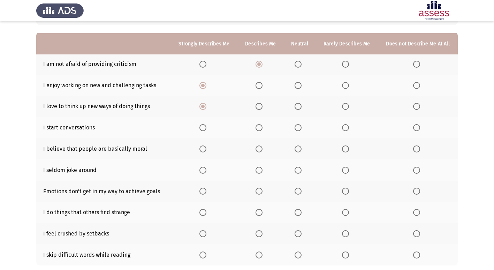
scroll to position [70, 0]
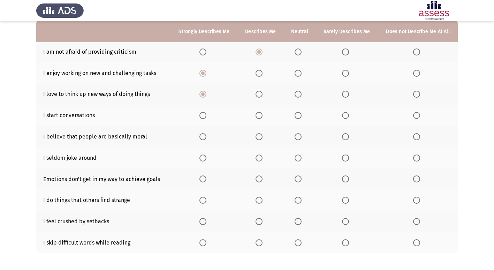
click at [262, 116] on span "Select an option" at bounding box center [258, 115] width 7 height 7
click at [262, 116] on input "Select an option" at bounding box center [258, 115] width 7 height 7
click at [299, 134] on span "Select an option" at bounding box center [297, 136] width 7 height 7
click at [299, 134] on input "Select an option" at bounding box center [297, 136] width 7 height 7
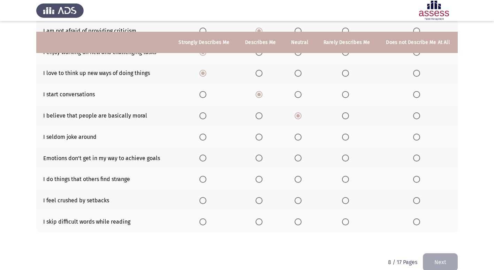
scroll to position [102, 0]
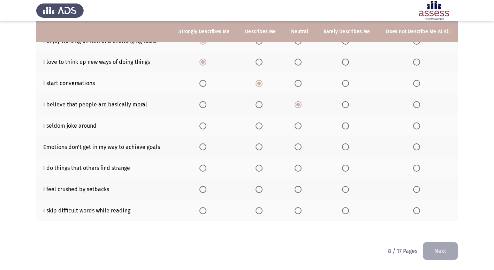
click at [345, 126] on span "Select an option" at bounding box center [345, 125] width 7 height 7
click at [345, 126] on input "Select an option" at bounding box center [345, 125] width 7 height 7
click at [206, 144] on span "Select an option" at bounding box center [202, 146] width 7 height 7
click at [206, 144] on input "Select an option" at bounding box center [202, 146] width 7 height 7
click at [258, 168] on span "Select an option" at bounding box center [258, 167] width 7 height 7
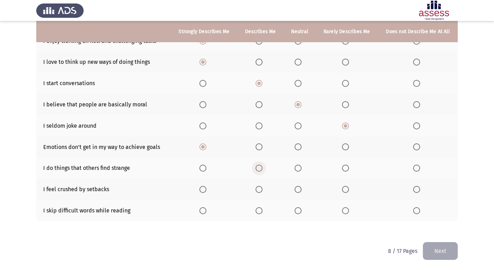
click at [258, 168] on input "Select an option" at bounding box center [258, 167] width 7 height 7
click at [347, 187] on span "Select an option" at bounding box center [345, 189] width 7 height 7
click at [347, 187] on input "Select an option" at bounding box center [345, 189] width 7 height 7
click at [413, 210] on span "Select an option" at bounding box center [416, 210] width 7 height 7
click at [413, 210] on input "Select an option" at bounding box center [416, 210] width 7 height 7
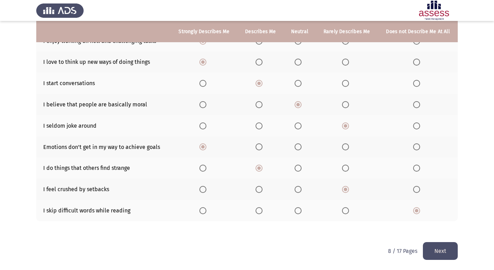
click at [433, 245] on button "Next" at bounding box center [439, 251] width 35 height 18
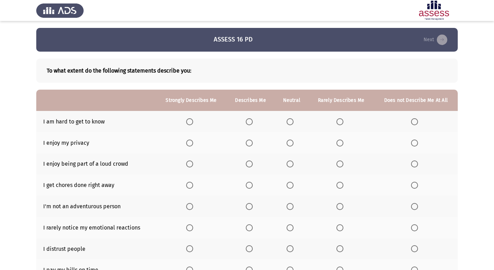
scroll to position [35, 0]
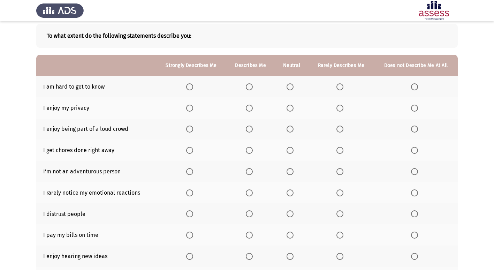
click at [417, 86] on span "Select an option" at bounding box center [414, 86] width 7 height 7
click at [417, 86] on input "Select an option" at bounding box center [414, 86] width 7 height 7
click at [340, 109] on span "Select an option" at bounding box center [339, 107] width 7 height 7
click at [340, 109] on input "Select an option" at bounding box center [339, 107] width 7 height 7
click at [248, 106] on span "Select an option" at bounding box center [249, 107] width 7 height 7
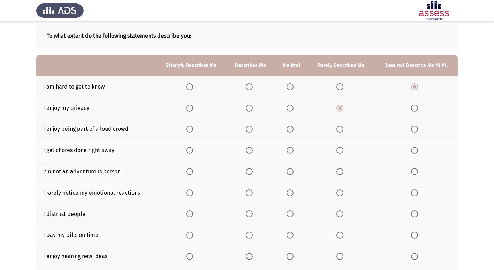
click at [248, 106] on input "Select an option" at bounding box center [249, 107] width 7 height 7
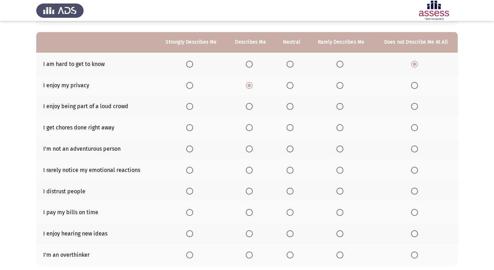
scroll to position [70, 0]
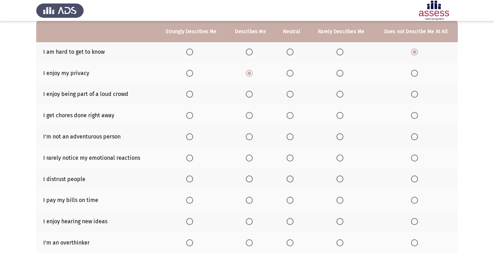
click at [413, 91] on span "Select an option" at bounding box center [414, 94] width 7 height 7
click at [413, 91] on input "Select an option" at bounding box center [414, 94] width 7 height 7
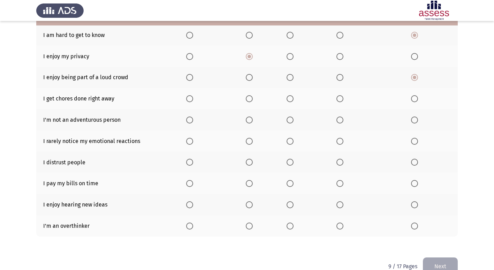
scroll to position [102, 0]
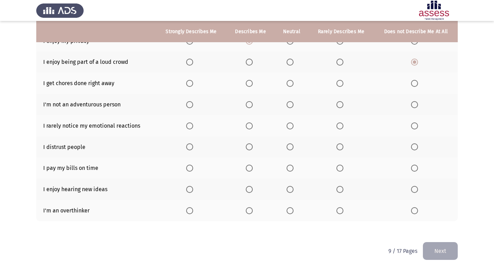
click at [254, 85] on label "Select an option" at bounding box center [251, 83] width 10 height 7
click at [253, 85] on input "Select an option" at bounding box center [249, 83] width 7 height 7
click at [344, 104] on label "Select an option" at bounding box center [341, 104] width 10 height 7
click at [343, 104] on input "Select an option" at bounding box center [339, 104] width 7 height 7
click at [251, 125] on span "Select an option" at bounding box center [249, 125] width 7 height 7
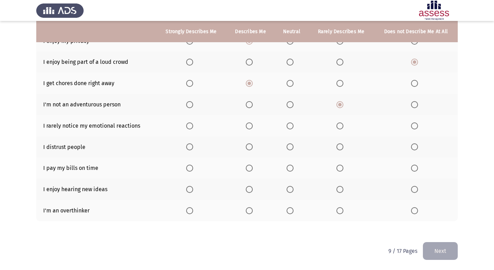
click at [251, 125] on input "Select an option" at bounding box center [249, 125] width 7 height 7
click at [338, 144] on span "Select an option" at bounding box center [339, 146] width 7 height 7
click at [338, 144] on input "Select an option" at bounding box center [339, 146] width 7 height 7
click at [191, 169] on span "Select an option" at bounding box center [189, 167] width 7 height 7
click at [191, 169] on input "Select an option" at bounding box center [189, 167] width 7 height 7
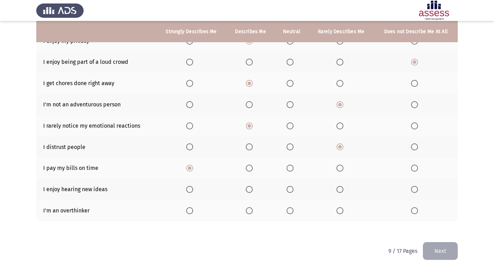
click at [190, 186] on span "Select an option" at bounding box center [189, 189] width 7 height 7
click at [190, 186] on input "Select an option" at bounding box center [189, 189] width 7 height 7
click at [193, 207] on span "Select an option" at bounding box center [189, 210] width 7 height 7
click at [193, 207] on input "Select an option" at bounding box center [189, 210] width 7 height 7
click at [449, 246] on button "Next" at bounding box center [439, 251] width 35 height 18
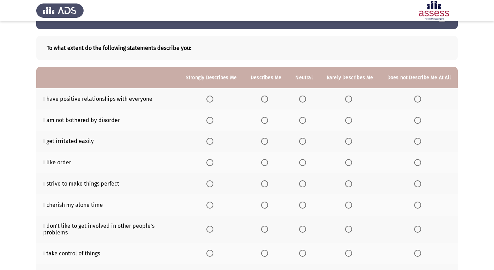
scroll to position [35, 0]
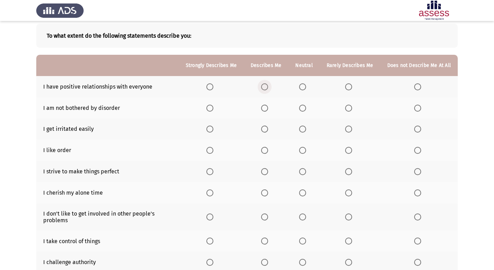
click at [267, 90] on span "Select an option" at bounding box center [264, 86] width 7 height 7
click at [267, 90] on input "Select an option" at bounding box center [264, 86] width 7 height 7
click at [306, 108] on span "Select an option" at bounding box center [302, 107] width 7 height 7
click at [306, 108] on input "Select an option" at bounding box center [302, 107] width 7 height 7
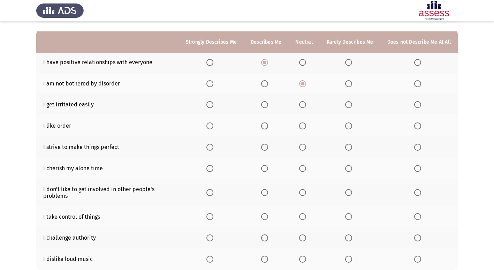
scroll to position [70, 0]
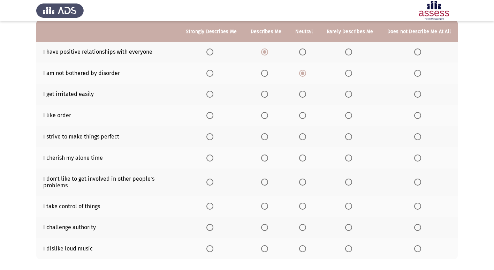
click at [268, 92] on span "Select an option" at bounding box center [264, 94] width 7 height 7
click at [268, 92] on input "Select an option" at bounding box center [264, 94] width 7 height 7
click at [216, 114] on label "Select an option" at bounding box center [211, 115] width 10 height 7
click at [213, 114] on input "Select an option" at bounding box center [209, 115] width 7 height 7
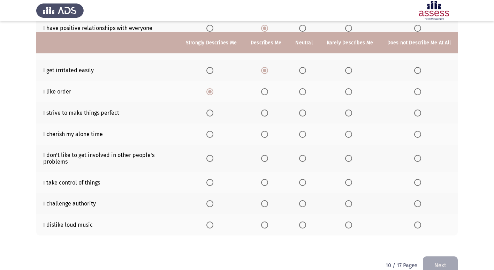
scroll to position [104, 0]
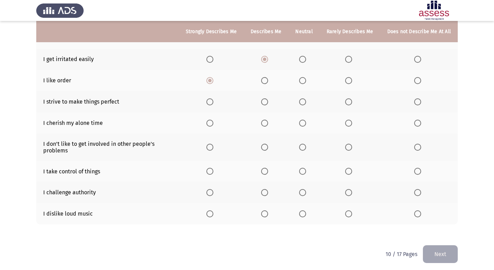
click at [265, 103] on span "Select an option" at bounding box center [264, 101] width 7 height 7
click at [265, 103] on input "Select an option" at bounding box center [264, 101] width 7 height 7
click at [266, 121] on span "Select an option" at bounding box center [264, 122] width 7 height 7
click at [266, 121] on input "Select an option" at bounding box center [264, 122] width 7 height 7
click at [418, 146] on span "Select an option" at bounding box center [417, 147] width 7 height 7
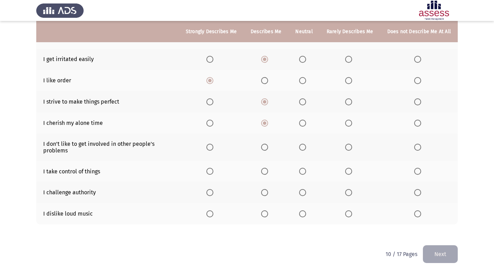
click at [418, 146] on input "Select an option" at bounding box center [417, 147] width 7 height 7
click at [304, 171] on span "Select an option" at bounding box center [302, 171] width 7 height 7
click at [304, 171] on input "Select an option" at bounding box center [302, 171] width 7 height 7
click at [415, 190] on span "Select an option" at bounding box center [417, 192] width 7 height 7
click at [415, 190] on input "Select an option" at bounding box center [417, 192] width 7 height 7
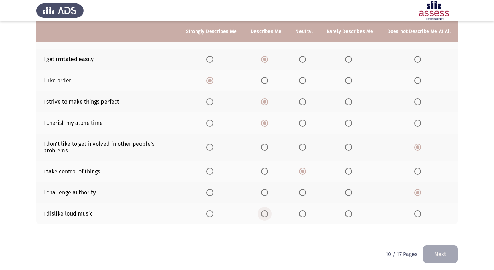
click at [265, 214] on span "Select an option" at bounding box center [264, 213] width 7 height 7
click at [265, 214] on input "Select an option" at bounding box center [264, 213] width 7 height 7
click at [213, 214] on span "Select an option" at bounding box center [209, 213] width 7 height 7
click at [213, 214] on input "Select an option" at bounding box center [209, 213] width 7 height 7
click at [447, 251] on button "Next" at bounding box center [439, 254] width 35 height 18
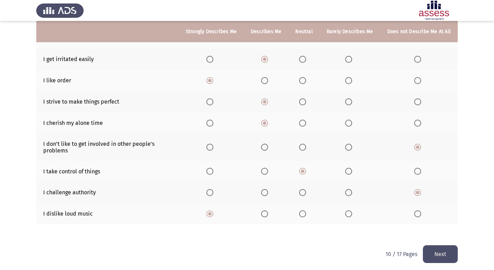
scroll to position [0, 0]
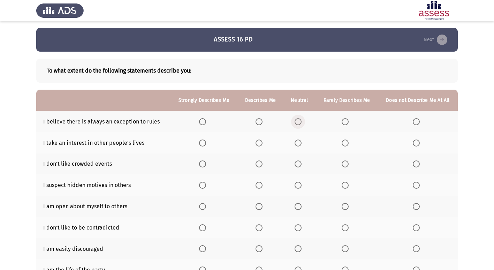
click at [302, 123] on label "Select an option" at bounding box center [299, 121] width 10 height 7
click at [301, 123] on input "Select an option" at bounding box center [297, 121] width 7 height 7
click at [347, 142] on span "Select an option" at bounding box center [344, 142] width 7 height 7
click at [347, 142] on input "Select an option" at bounding box center [344, 142] width 7 height 7
click at [346, 162] on span "Select an option" at bounding box center [344, 163] width 7 height 7
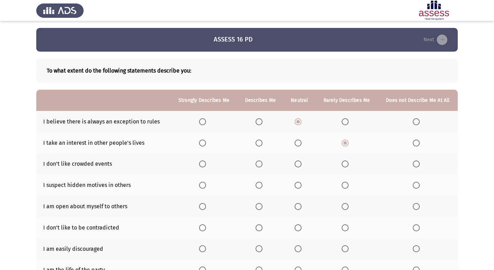
click at [346, 162] on input "Select an option" at bounding box center [344, 163] width 7 height 7
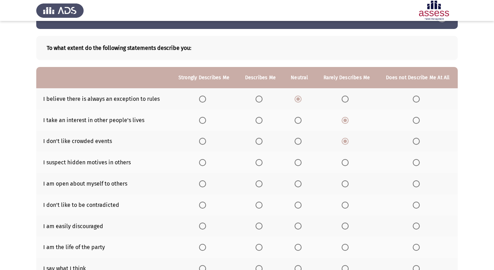
scroll to position [35, 0]
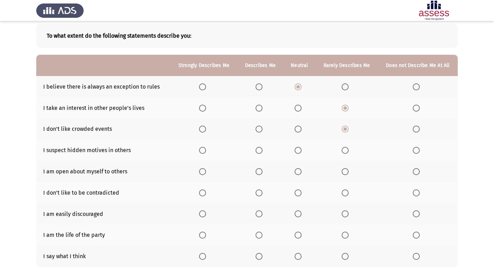
click at [258, 150] on span "Select an option" at bounding box center [258, 150] width 7 height 7
click at [258, 150] on input "Select an option" at bounding box center [258, 150] width 7 height 7
click at [259, 169] on span "Select an option" at bounding box center [258, 171] width 7 height 7
click at [259, 169] on input "Select an option" at bounding box center [258, 171] width 7 height 7
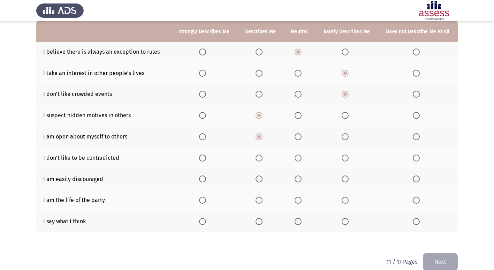
click at [296, 155] on span "Select an option" at bounding box center [297, 157] width 7 height 7
click at [296, 155] on input "Select an option" at bounding box center [297, 157] width 7 height 7
click at [413, 177] on span "Select an option" at bounding box center [415, 178] width 7 height 7
click at [413, 177] on input "Select an option" at bounding box center [415, 178] width 7 height 7
click at [342, 198] on span "Select an option" at bounding box center [344, 199] width 7 height 7
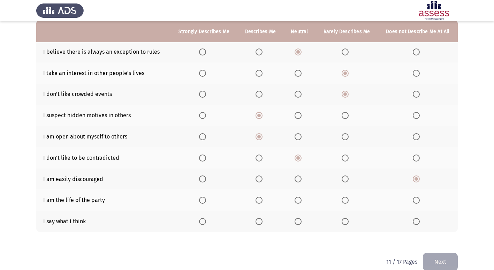
click at [342, 198] on input "Select an option" at bounding box center [344, 199] width 7 height 7
click at [413, 197] on span "Select an option" at bounding box center [415, 199] width 7 height 7
click at [413, 197] on input "Select an option" at bounding box center [415, 199] width 7 height 7
click at [348, 221] on span "Select an option" at bounding box center [344, 221] width 7 height 7
click at [348, 221] on input "Select an option" at bounding box center [344, 221] width 7 height 7
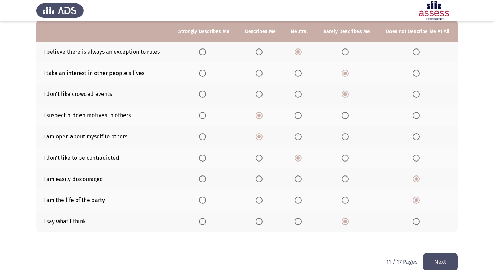
click at [436, 254] on button "Next" at bounding box center [439, 262] width 35 height 18
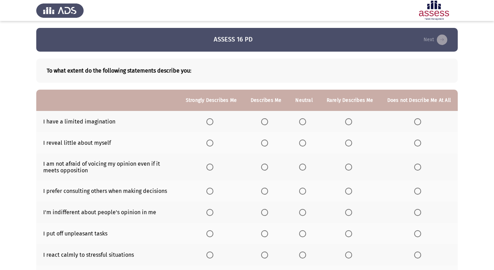
click at [420, 123] on span "Select an option" at bounding box center [417, 121] width 7 height 7
click at [420, 123] on input "Select an option" at bounding box center [417, 121] width 7 height 7
click at [352, 140] on span "Select an option" at bounding box center [348, 142] width 7 height 7
click at [352, 140] on input "Select an option" at bounding box center [348, 142] width 7 height 7
click at [216, 164] on label "Select an option" at bounding box center [211, 166] width 10 height 7
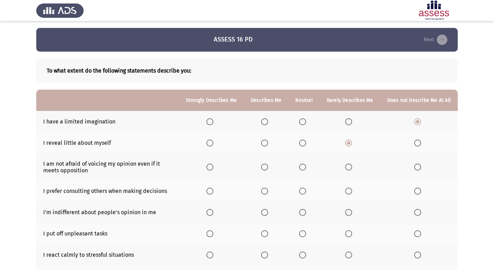
click at [213, 164] on input "Select an option" at bounding box center [209, 166] width 7 height 7
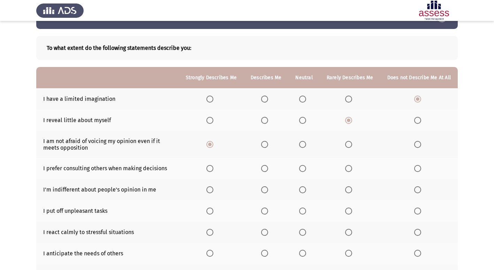
scroll to position [35, 0]
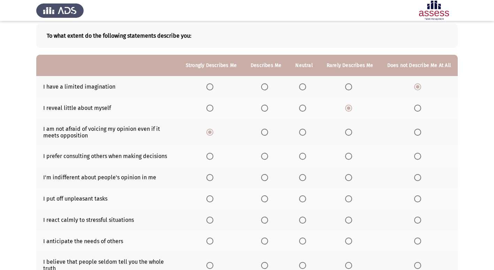
click at [268, 157] on span "Select an option" at bounding box center [264, 156] width 7 height 7
click at [268, 157] on input "Select an option" at bounding box center [264, 156] width 7 height 7
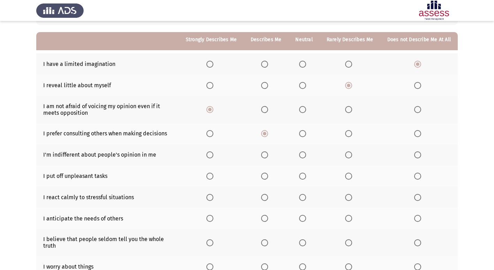
scroll to position [70, 0]
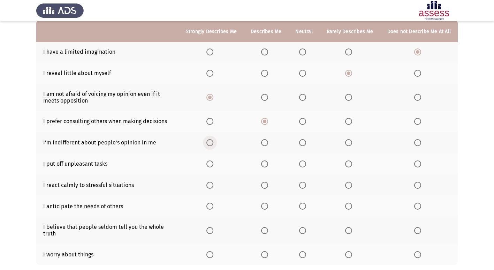
click at [213, 145] on span "Select an option" at bounding box center [209, 142] width 7 height 7
click at [213, 145] on input "Select an option" at bounding box center [209, 142] width 7 height 7
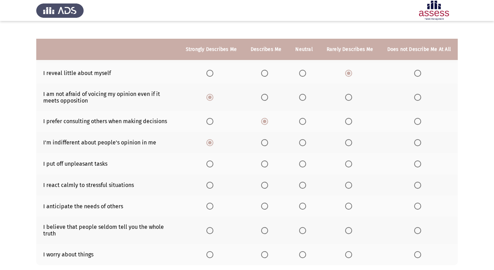
scroll to position [104, 0]
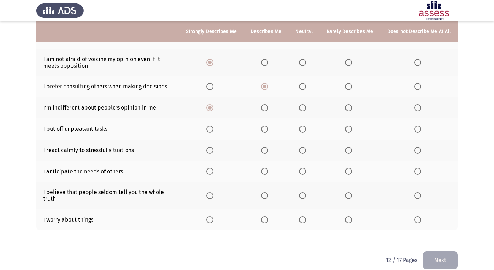
click at [303, 131] on span "Select an option" at bounding box center [302, 128] width 7 height 7
click at [303, 131] on input "Select an option" at bounding box center [302, 128] width 7 height 7
click at [348, 126] on span "Select an option" at bounding box center [348, 128] width 7 height 7
click at [348, 126] on input "Select an option" at bounding box center [348, 128] width 7 height 7
click at [350, 147] on span "Select an option" at bounding box center [348, 150] width 7 height 7
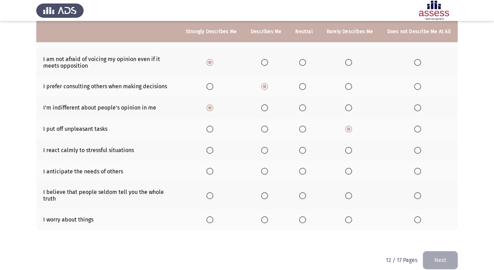
click at [350, 147] on input "Select an option" at bounding box center [348, 150] width 7 height 7
click at [267, 171] on span "Select an option" at bounding box center [264, 171] width 7 height 7
click at [267, 171] on input "Select an option" at bounding box center [264, 171] width 7 height 7
click at [265, 192] on span "Select an option" at bounding box center [264, 195] width 7 height 7
click at [265, 192] on input "Select an option" at bounding box center [264, 195] width 7 height 7
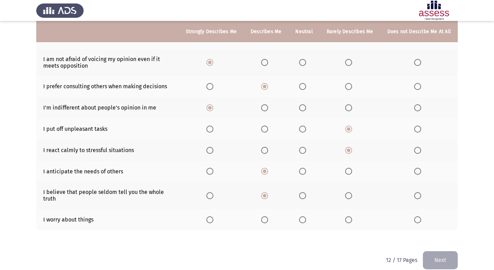
click at [268, 220] on span "Select an option" at bounding box center [264, 219] width 7 height 7
click at [268, 220] on input "Select an option" at bounding box center [264, 219] width 7 height 7
click at [455, 259] on button "Next" at bounding box center [439, 260] width 35 height 18
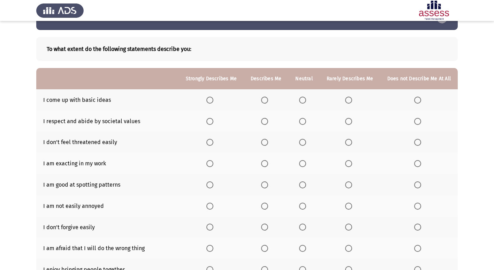
scroll to position [35, 0]
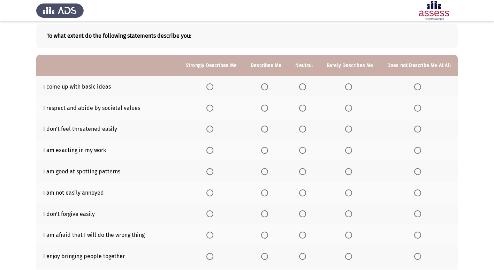
click at [302, 85] on span "Select an option" at bounding box center [302, 86] width 7 height 7
click at [302, 85] on input "Select an option" at bounding box center [302, 86] width 7 height 7
click at [268, 107] on span "Select an option" at bounding box center [264, 107] width 7 height 7
click at [268, 107] on input "Select an option" at bounding box center [264, 107] width 7 height 7
click at [268, 130] on span "Select an option" at bounding box center [264, 128] width 7 height 7
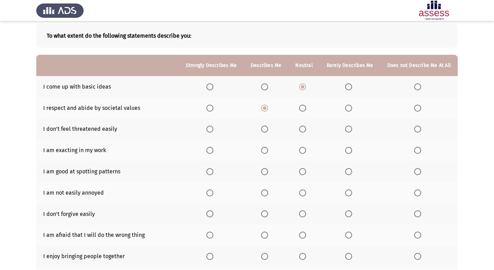
click at [268, 130] on input "Select an option" at bounding box center [264, 128] width 7 height 7
click at [265, 148] on span "Select an option" at bounding box center [264, 150] width 7 height 7
click at [265, 148] on input "Select an option" at bounding box center [264, 150] width 7 height 7
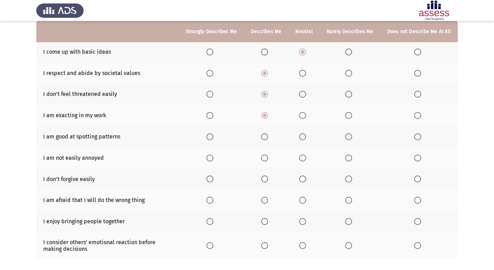
click at [213, 135] on span "Select an option" at bounding box center [209, 136] width 7 height 7
click at [213, 135] on input "Select an option" at bounding box center [209, 136] width 7 height 7
click at [346, 158] on span "Select an option" at bounding box center [348, 157] width 7 height 7
click at [346, 158] on input "Select an option" at bounding box center [348, 157] width 7 height 7
click at [305, 156] on span "Select an option" at bounding box center [302, 157] width 7 height 7
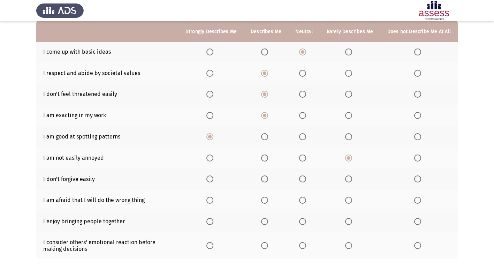
click at [305, 156] on input "Select an option" at bounding box center [302, 157] width 7 height 7
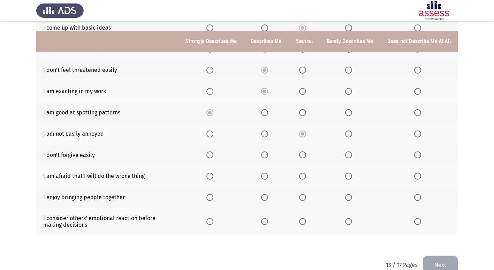
scroll to position [104, 0]
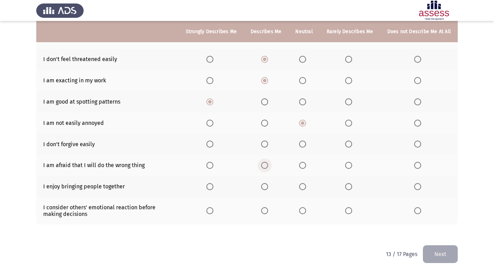
click at [268, 166] on span "Select an option" at bounding box center [264, 165] width 7 height 7
click at [268, 166] on input "Select an option" at bounding box center [264, 165] width 7 height 7
click at [265, 188] on span "Select an option" at bounding box center [264, 186] width 7 height 7
click at [265, 188] on input "Select an option" at bounding box center [264, 186] width 7 height 7
click at [268, 209] on span "Select an option" at bounding box center [264, 210] width 7 height 7
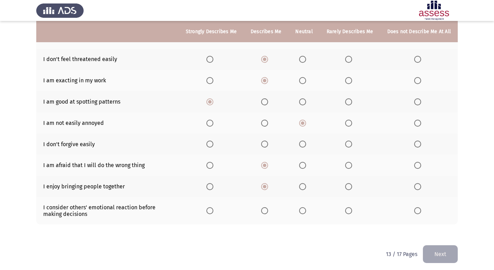
click at [268, 209] on input "Select an option" at bounding box center [264, 210] width 7 height 7
click at [416, 142] on span "Select an option" at bounding box center [417, 143] width 7 height 7
click at [416, 142] on input "Select an option" at bounding box center [417, 143] width 7 height 7
click at [448, 251] on button "Next" at bounding box center [439, 254] width 35 height 18
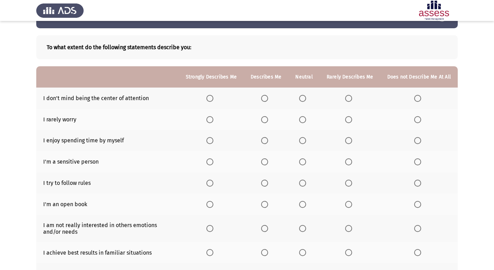
scroll to position [35, 0]
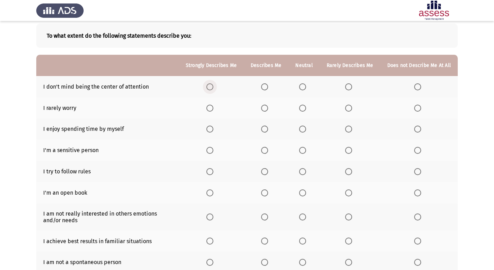
click at [213, 88] on span "Select an option" at bounding box center [209, 86] width 7 height 7
click at [213, 88] on input "Select an option" at bounding box center [209, 86] width 7 height 7
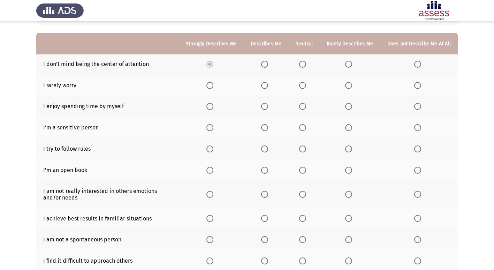
scroll to position [70, 0]
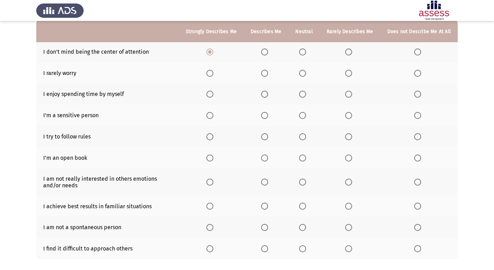
click at [348, 70] on span "Select an option" at bounding box center [348, 73] width 7 height 7
click at [348, 70] on input "Select an option" at bounding box center [348, 73] width 7 height 7
click at [301, 94] on span "Select an option" at bounding box center [302, 94] width 7 height 7
click at [301, 94] on input "Select an option" at bounding box center [302, 94] width 7 height 7
click at [350, 114] on span "Select an option" at bounding box center [348, 115] width 7 height 7
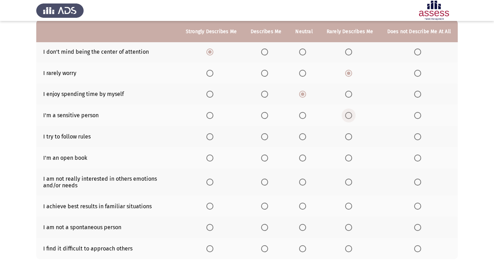
click at [350, 114] on input "Select an option" at bounding box center [348, 115] width 7 height 7
click at [267, 113] on span "Select an option" at bounding box center [264, 115] width 7 height 7
click at [267, 113] on input "Select an option" at bounding box center [264, 115] width 7 height 7
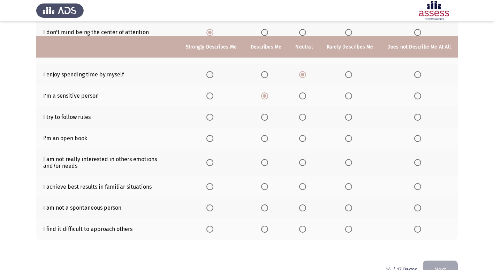
scroll to position [104, 0]
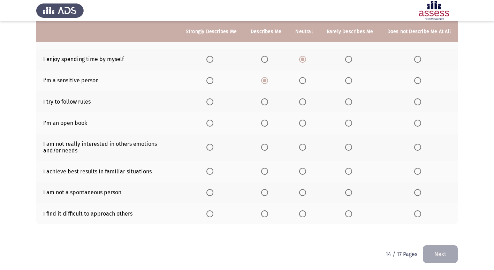
click at [213, 102] on span "Select an option" at bounding box center [209, 101] width 7 height 7
click at [213, 102] on input "Select an option" at bounding box center [209, 101] width 7 height 7
click at [211, 122] on span "Select an option" at bounding box center [209, 122] width 7 height 7
click at [211, 122] on input "Select an option" at bounding box center [209, 122] width 7 height 7
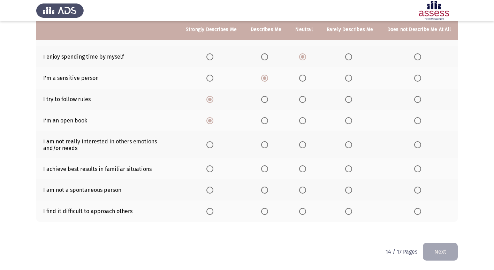
scroll to position [108, 0]
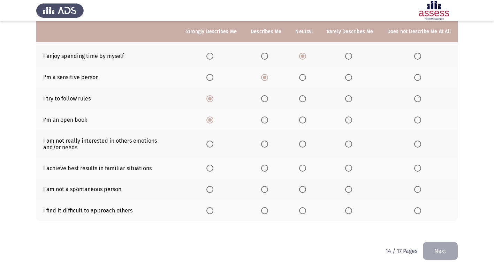
click at [350, 144] on span "Select an option" at bounding box center [348, 143] width 7 height 7
click at [350, 144] on input "Select an option" at bounding box center [348, 143] width 7 height 7
click at [213, 166] on span "Select an option" at bounding box center [209, 167] width 7 height 7
click at [213, 166] on input "Select an option" at bounding box center [209, 167] width 7 height 7
click at [352, 186] on span "Select an option" at bounding box center [348, 189] width 7 height 7
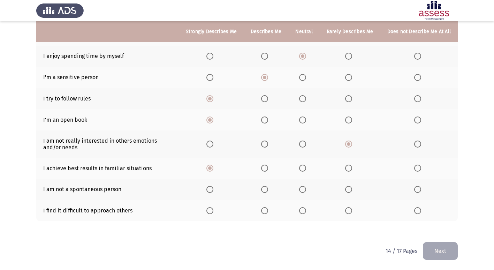
click at [352, 186] on input "Select an option" at bounding box center [348, 189] width 7 height 7
click at [348, 207] on span "Select an option" at bounding box center [348, 210] width 7 height 7
click at [348, 207] on input "Select an option" at bounding box center [348, 210] width 7 height 7
click at [442, 254] on button "Next" at bounding box center [439, 251] width 35 height 18
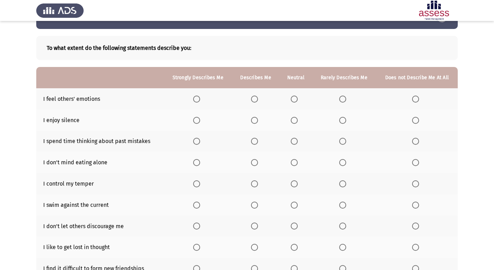
scroll to position [35, 0]
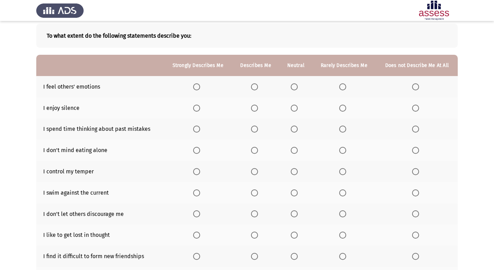
click at [254, 84] on span "Select an option" at bounding box center [254, 86] width 7 height 7
click at [254, 84] on input "Select an option" at bounding box center [254, 86] width 7 height 7
click at [252, 108] on span "Select an option" at bounding box center [254, 107] width 7 height 7
click at [252, 108] on input "Select an option" at bounding box center [254, 107] width 7 height 7
click at [258, 129] on span "Select an option" at bounding box center [254, 128] width 7 height 7
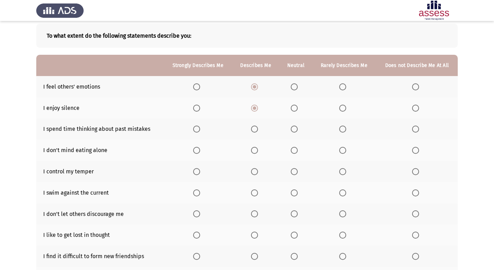
click at [258, 129] on input "Select an option" at bounding box center [254, 128] width 7 height 7
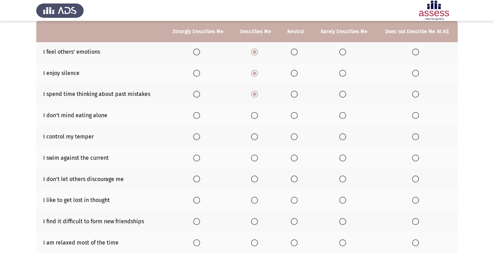
click at [199, 117] on span "Select an option" at bounding box center [196, 115] width 7 height 7
click at [199, 117] on input "Select an option" at bounding box center [196, 115] width 7 height 7
click at [343, 134] on span "Select an option" at bounding box center [342, 136] width 7 height 7
click at [343, 134] on input "Select an option" at bounding box center [342, 136] width 7 height 7
click at [295, 158] on span "Select an option" at bounding box center [293, 157] width 7 height 7
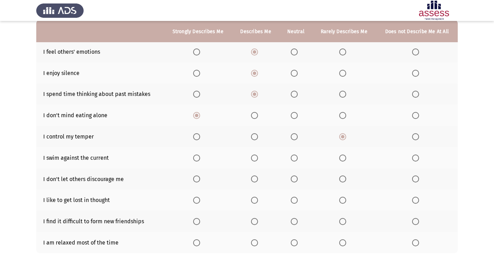
click at [295, 158] on input "Select an option" at bounding box center [293, 157] width 7 height 7
click at [253, 176] on span "Select an option" at bounding box center [254, 178] width 7 height 7
click at [253, 176] on input "Select an option" at bounding box center [254, 178] width 7 height 7
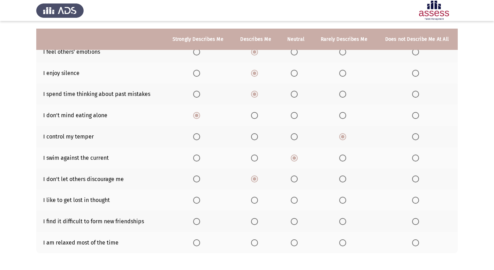
scroll to position [102, 0]
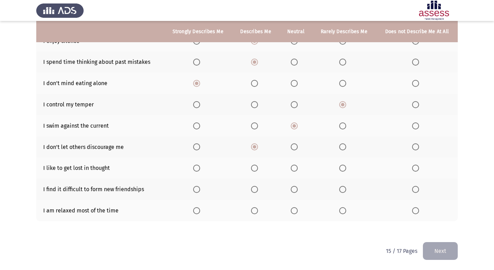
click at [294, 166] on span "Select an option" at bounding box center [293, 167] width 7 height 7
click at [294, 166] on input "Select an option" at bounding box center [293, 167] width 7 height 7
click at [413, 190] on span "Select an option" at bounding box center [415, 189] width 7 height 7
click at [413, 190] on input "Select an option" at bounding box center [415, 189] width 7 height 7
click at [298, 211] on label "Select an option" at bounding box center [295, 210] width 10 height 7
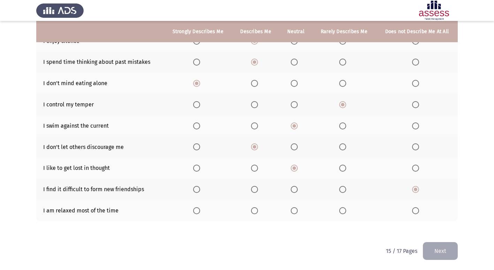
click at [297, 211] on input "Select an option" at bounding box center [293, 210] width 7 height 7
click at [431, 247] on button "Next" at bounding box center [439, 251] width 35 height 18
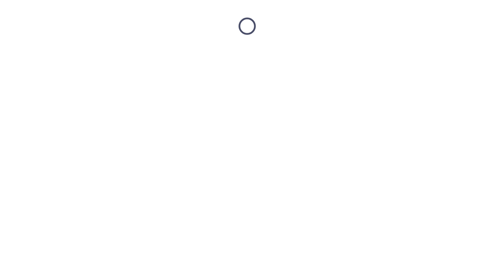
scroll to position [0, 0]
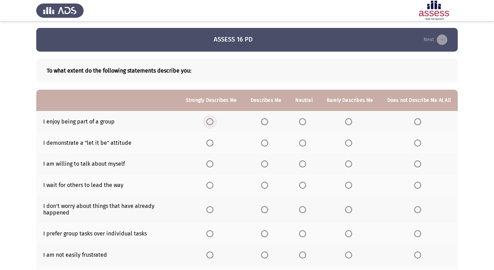
click at [210, 122] on span "Select an option" at bounding box center [209, 121] width 7 height 7
click at [210, 122] on input "Select an option" at bounding box center [209, 121] width 7 height 7
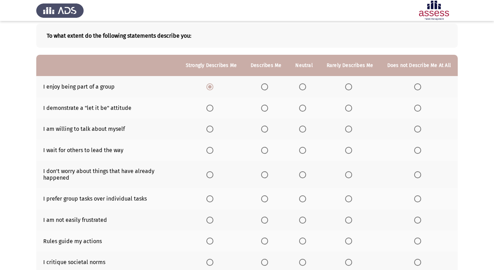
click at [349, 108] on span "Select an option" at bounding box center [348, 107] width 7 height 7
click at [349, 108] on input "Select an option" at bounding box center [348, 107] width 7 height 7
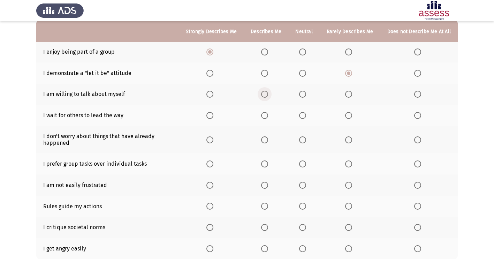
click at [268, 92] on span "Select an option" at bounding box center [264, 94] width 7 height 7
click at [268, 92] on input "Select an option" at bounding box center [264, 94] width 7 height 7
click at [346, 116] on span "Select an option" at bounding box center [348, 115] width 7 height 7
click at [346, 116] on input "Select an option" at bounding box center [348, 115] width 7 height 7
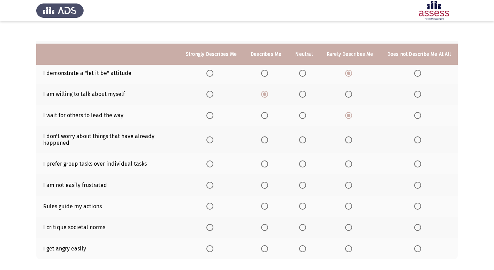
scroll to position [104, 0]
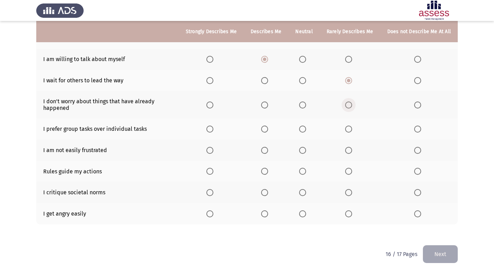
click at [348, 101] on span "Select an option" at bounding box center [348, 104] width 7 height 7
click at [348, 101] on input "Select an option" at bounding box center [348, 104] width 7 height 7
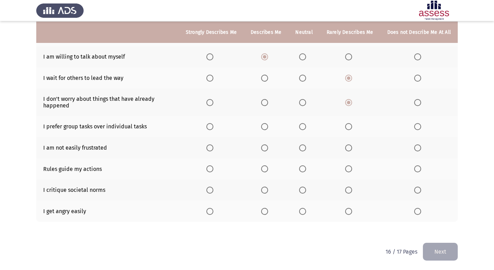
scroll to position [108, 0]
click at [265, 126] on span "Select an option" at bounding box center [264, 125] width 7 height 7
click at [265, 126] on input "Select an option" at bounding box center [264, 125] width 7 height 7
click at [348, 146] on span "Select an option" at bounding box center [348, 147] width 7 height 7
click at [348, 146] on input "Select an option" at bounding box center [348, 147] width 7 height 7
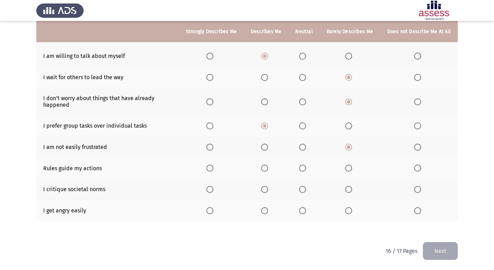
click at [266, 146] on span "Select an option" at bounding box center [264, 147] width 7 height 7
click at [266, 146] on input "Select an option" at bounding box center [264, 147] width 7 height 7
click at [266, 166] on span "Select an option" at bounding box center [264, 167] width 7 height 7
click at [266, 166] on input "Select an option" at bounding box center [264, 167] width 7 height 7
click at [301, 190] on span "Select an option" at bounding box center [302, 189] width 7 height 7
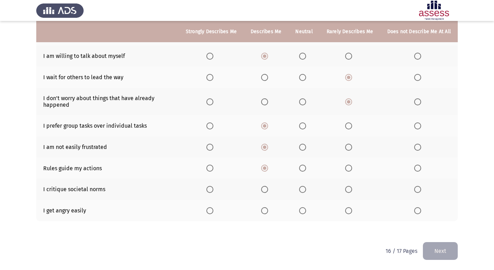
click at [301, 190] on input "Select an option" at bounding box center [302, 189] width 7 height 7
click at [305, 208] on span "Select an option" at bounding box center [302, 210] width 7 height 7
click at [305, 208] on input "Select an option" at bounding box center [302, 210] width 7 height 7
click at [440, 246] on button "Next" at bounding box center [439, 251] width 35 height 18
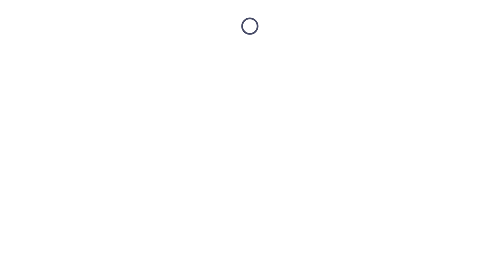
scroll to position [0, 0]
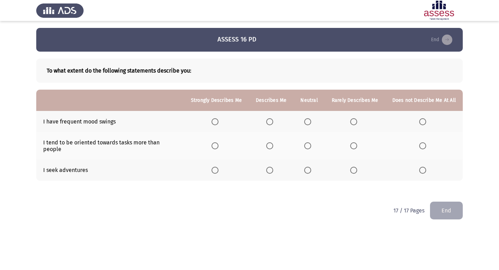
click at [273, 119] on span "Select an option" at bounding box center [269, 121] width 7 height 7
click at [273, 119] on input "Select an option" at bounding box center [269, 121] width 7 height 7
click at [270, 142] on span "Select an option" at bounding box center [269, 145] width 7 height 7
click at [270, 142] on input "Select an option" at bounding box center [269, 145] width 7 height 7
click at [272, 166] on span "Select an option" at bounding box center [269, 169] width 7 height 7
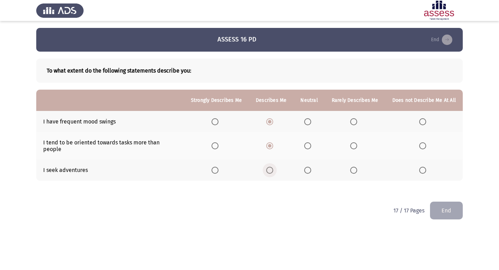
click at [272, 166] on input "Select an option" at bounding box center [269, 169] width 7 height 7
click at [452, 206] on button "End" at bounding box center [446, 210] width 33 height 18
